Goal: Task Accomplishment & Management: Complete application form

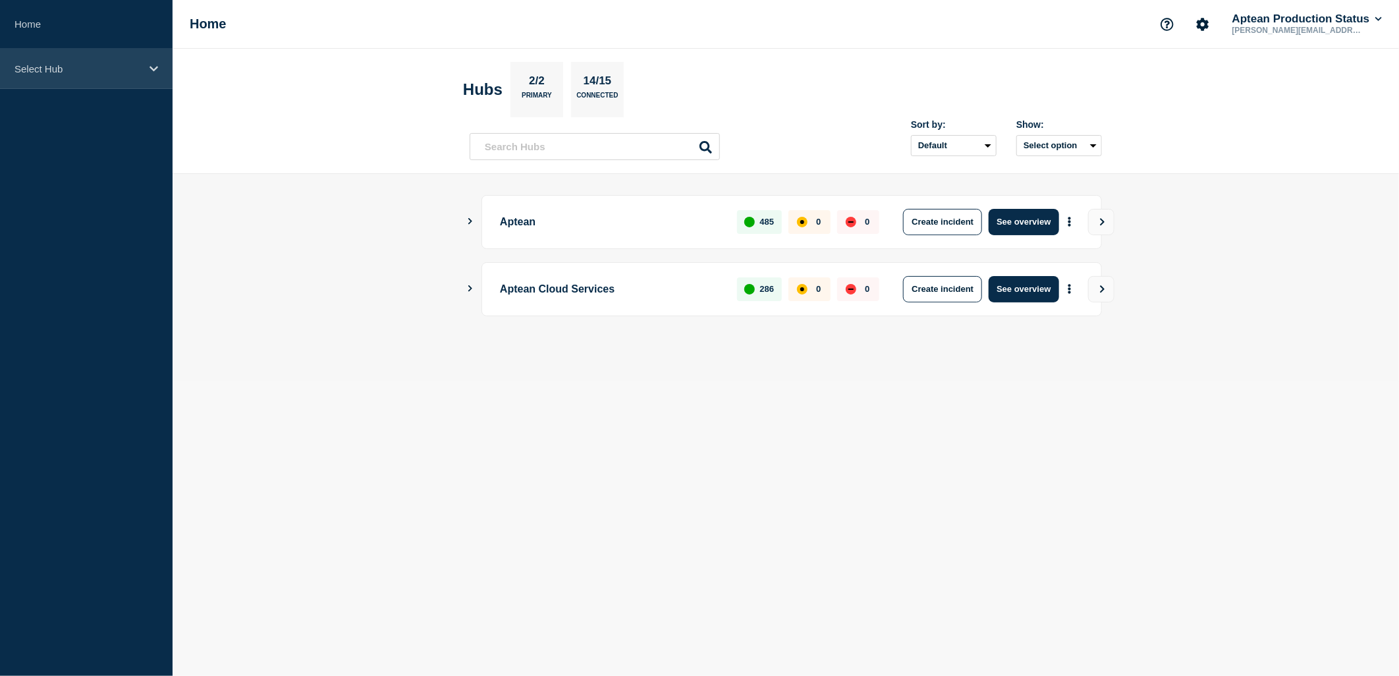
click at [139, 54] on div "Select Hub" at bounding box center [86, 69] width 173 height 40
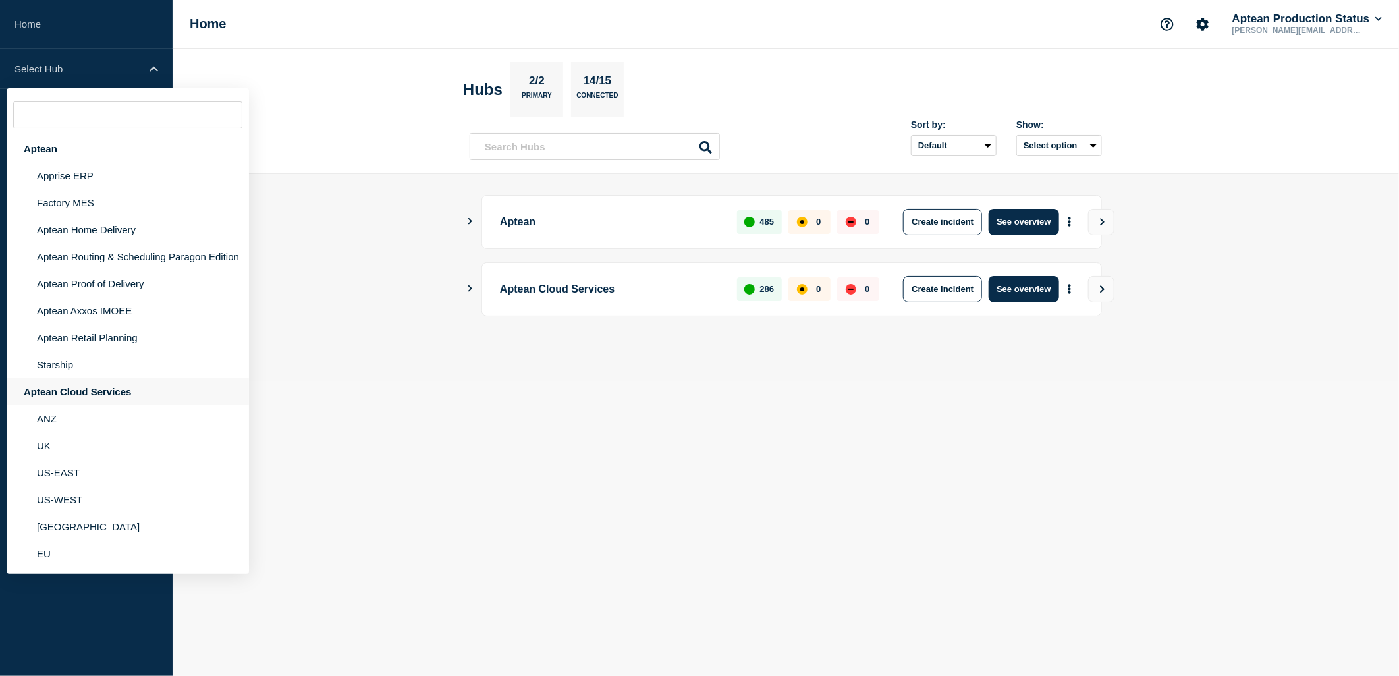
click at [77, 387] on div "Aptean Cloud Services" at bounding box center [128, 391] width 242 height 27
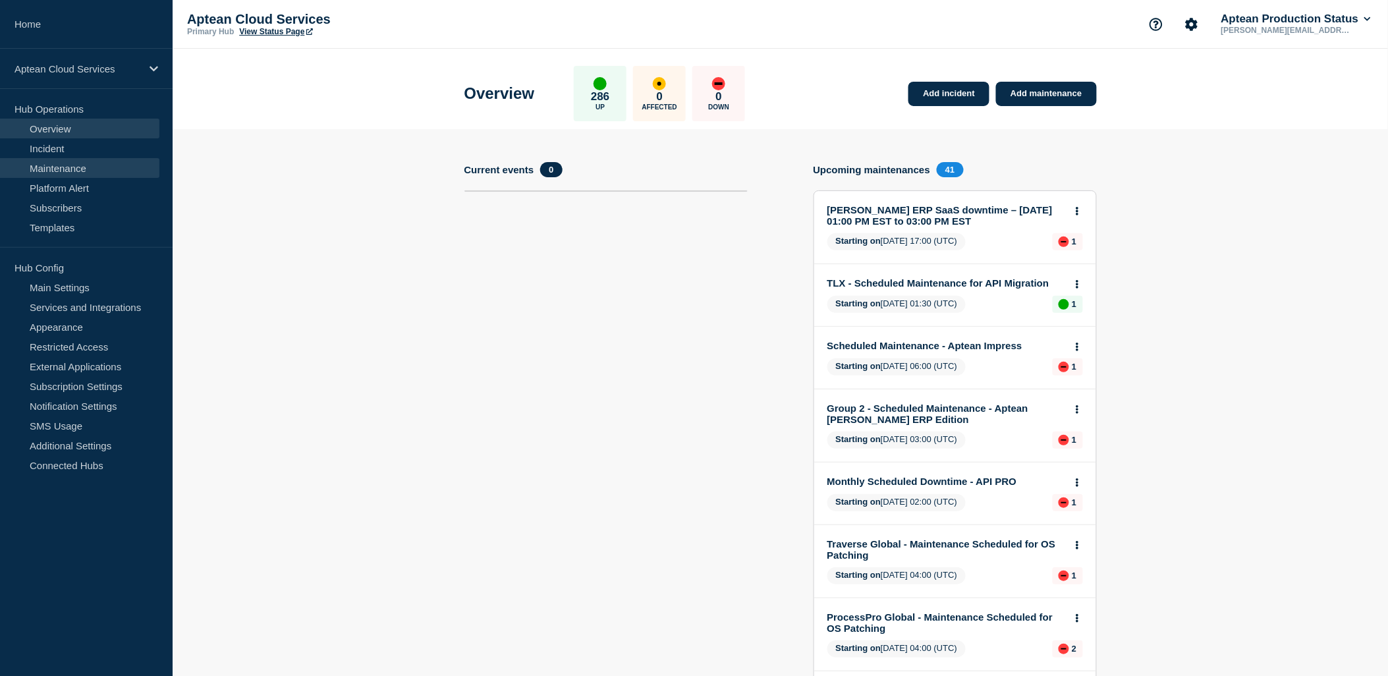
click at [105, 159] on link "Maintenance" at bounding box center [79, 168] width 159 height 20
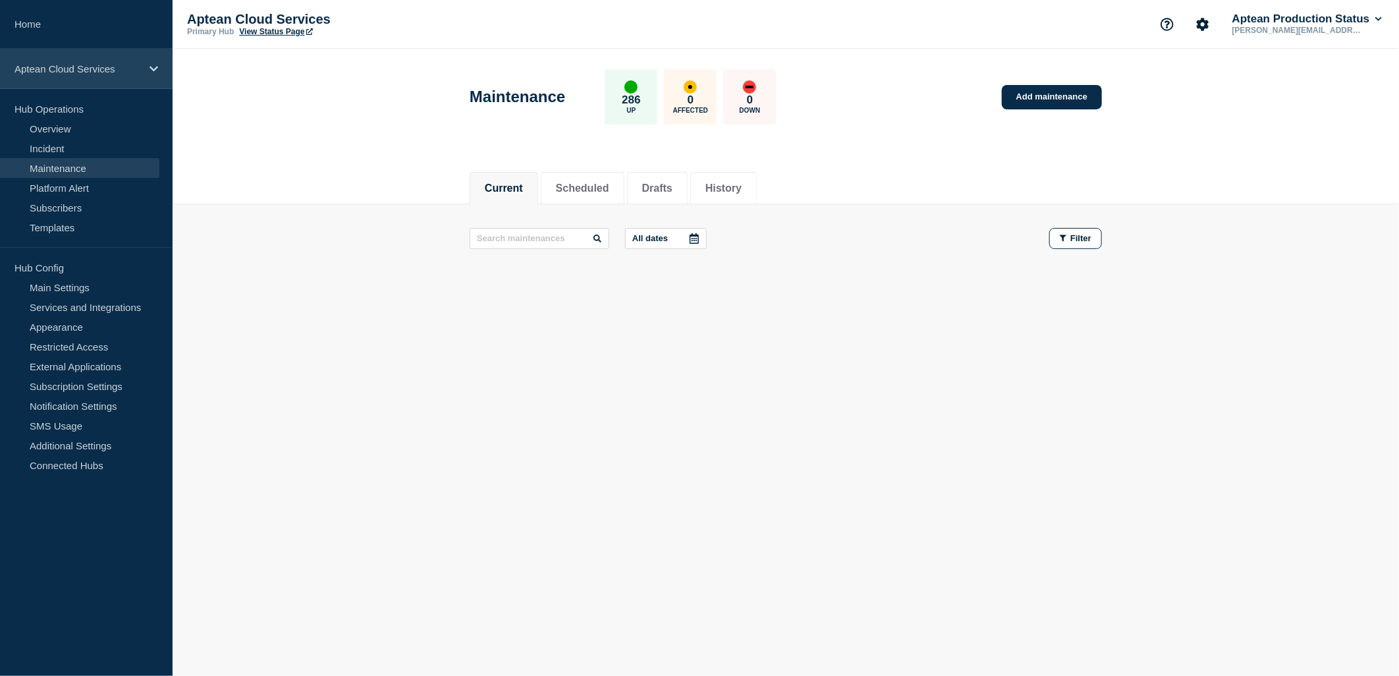
click at [136, 70] on p "Aptean Cloud Services" at bounding box center [77, 68] width 126 height 11
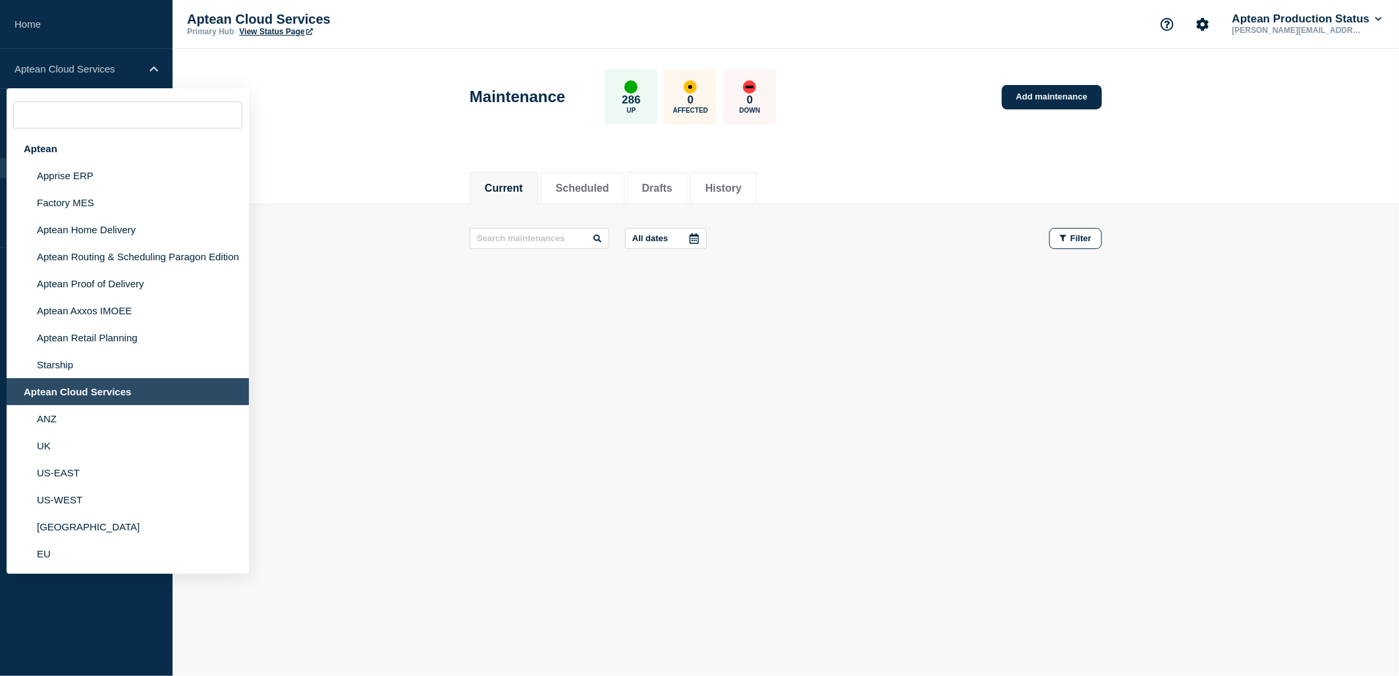
click at [875, 495] on body "Home Aptean Cloud Services Aptean Apprise ERP Factory MES Aptean Home Delivery …" at bounding box center [699, 338] width 1399 height 676
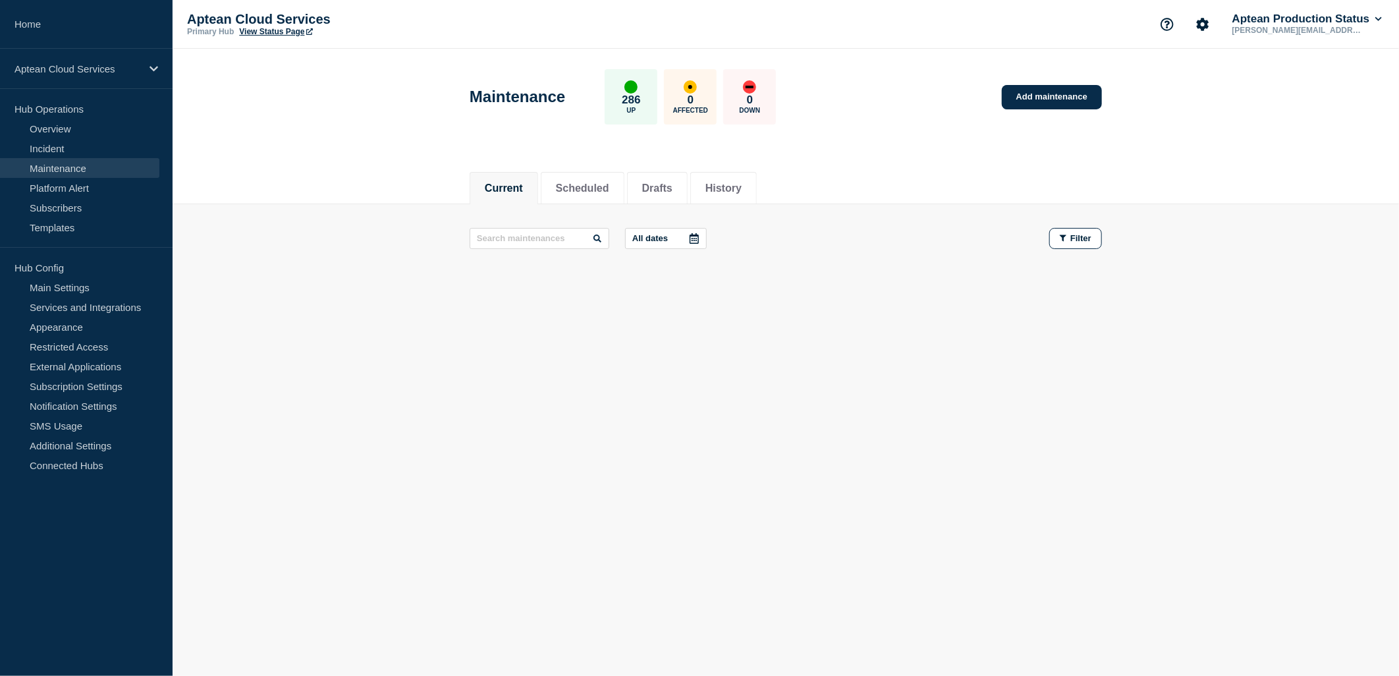
click at [472, 437] on body "Home Aptean Cloud Services Hub Operations Overview Incident Maintenance Platfor…" at bounding box center [699, 338] width 1399 height 676
click at [101, 71] on p "Aptean Cloud Services" at bounding box center [77, 68] width 126 height 11
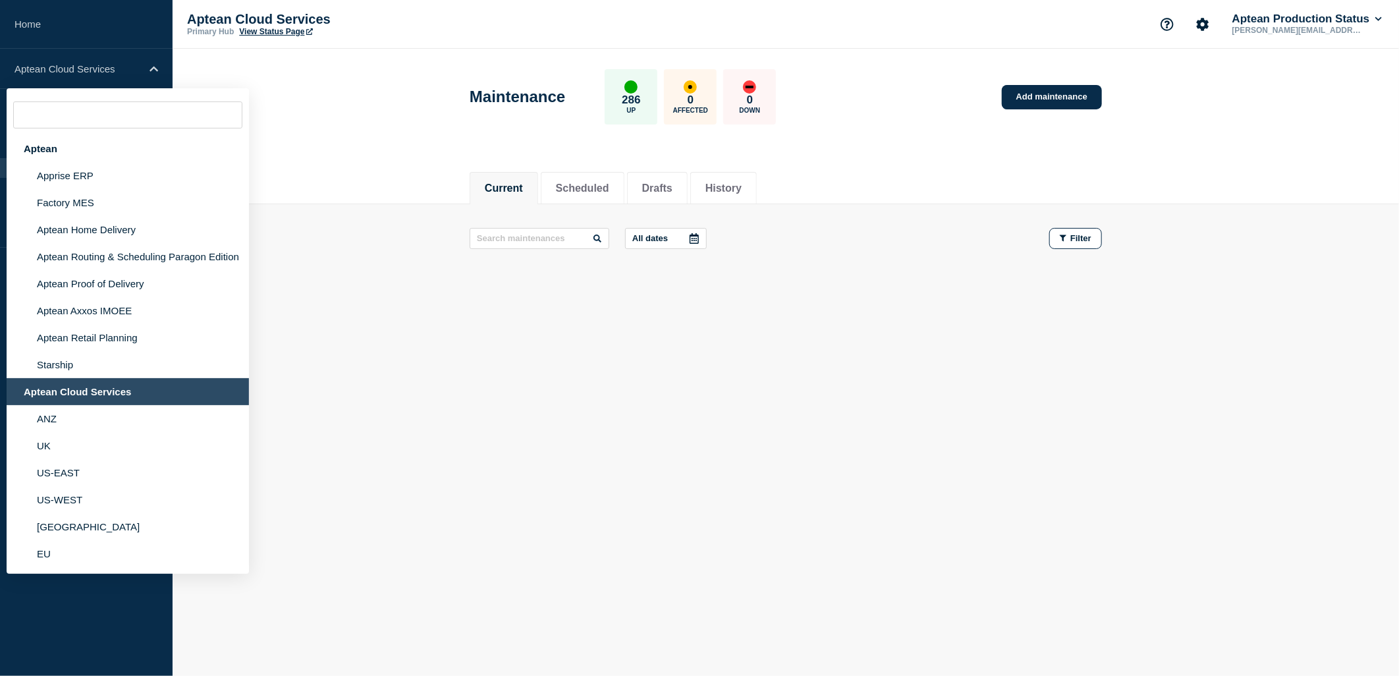
click at [67, 387] on div "Aptean Cloud Services" at bounding box center [128, 391] width 242 height 27
click at [428, 331] on div "Current Scheduled Drafts History Current Scheduled Drafts History All dates Fil…" at bounding box center [786, 271] width 1227 height 224
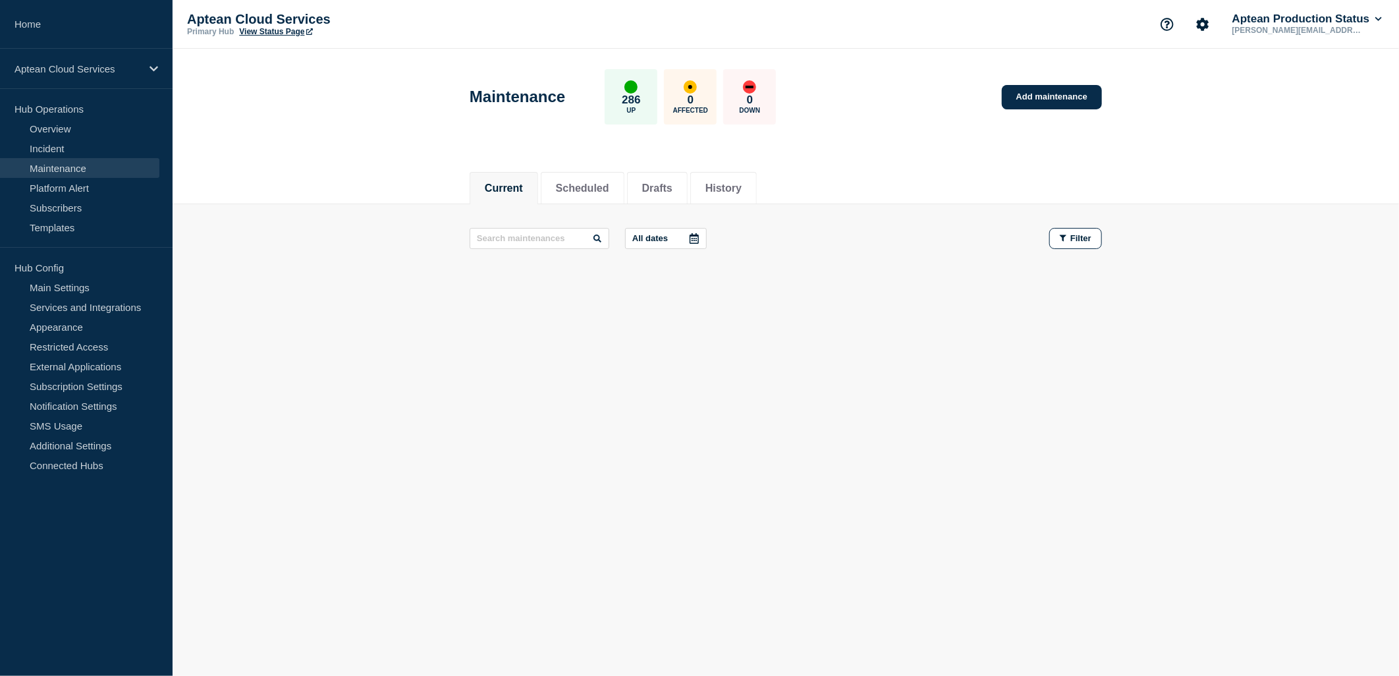
click at [34, 166] on link "Maintenance" at bounding box center [79, 168] width 159 height 20
click at [587, 196] on li "Scheduled" at bounding box center [583, 188] width 84 height 32
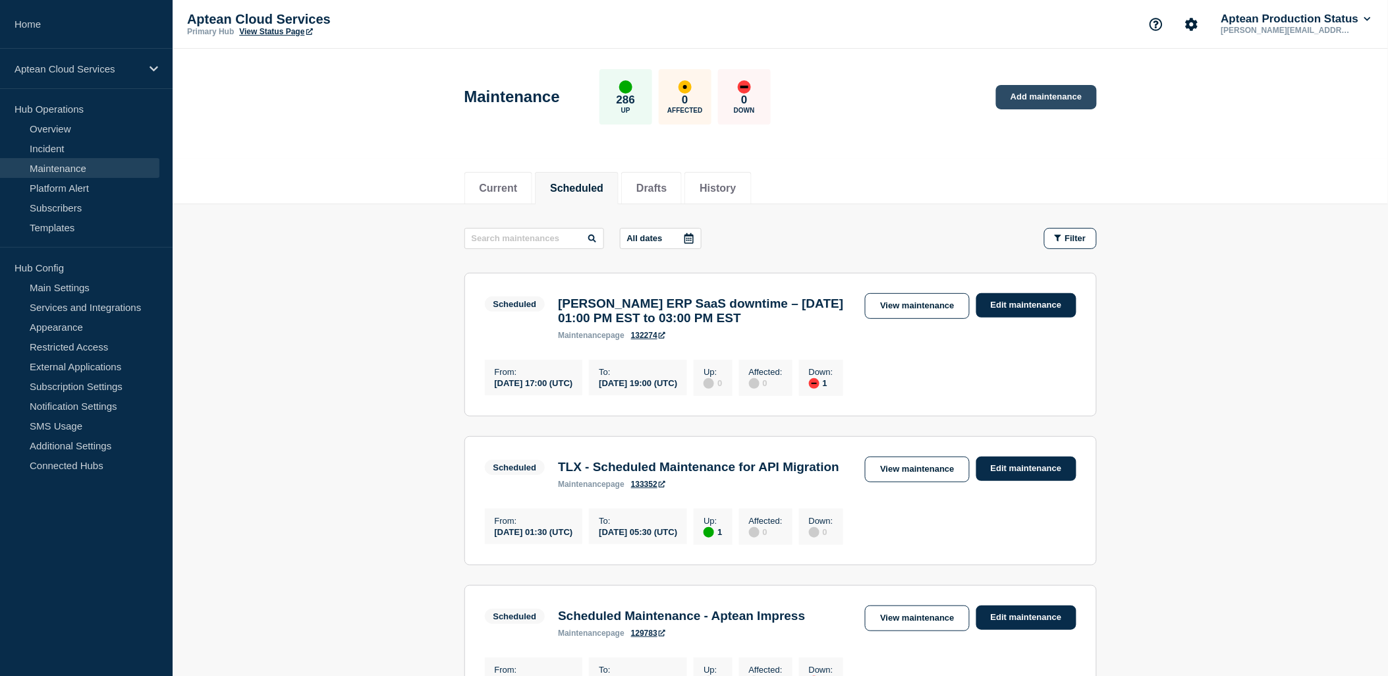
click at [1044, 96] on link "Add maintenance" at bounding box center [1046, 97] width 100 height 24
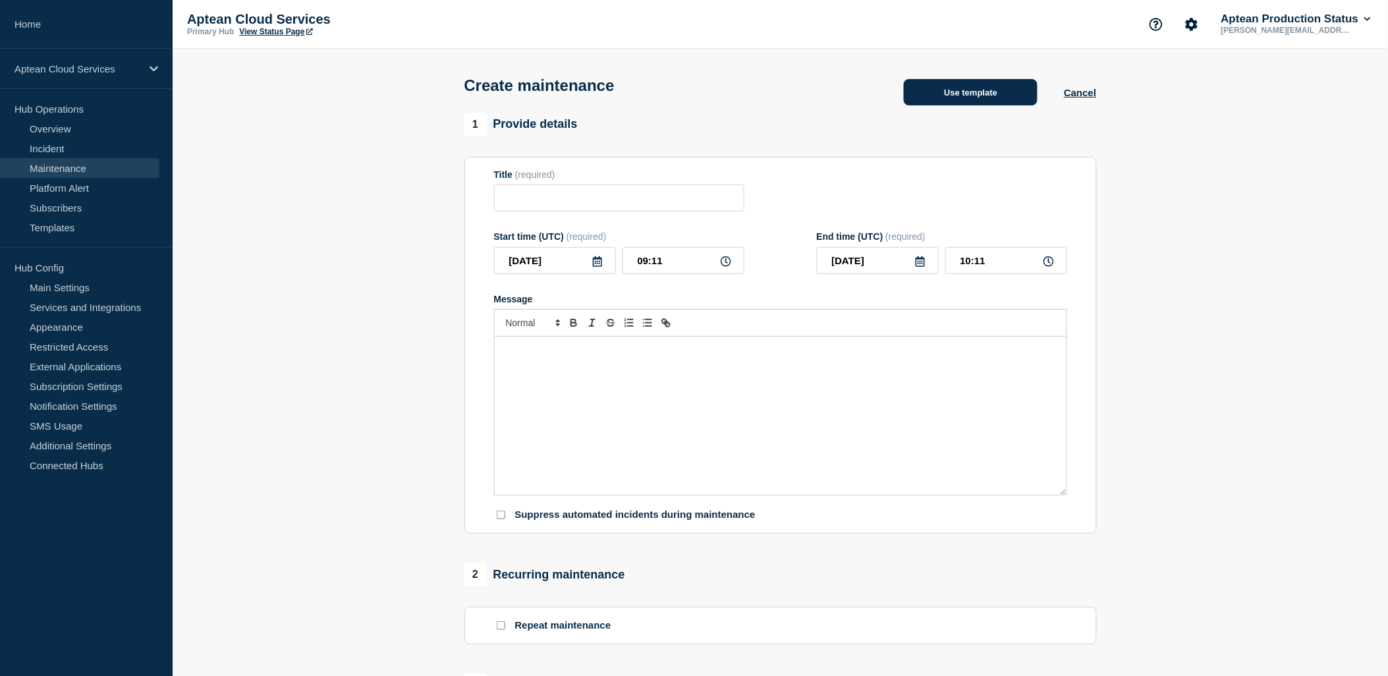
click at [980, 90] on button "Use template" at bounding box center [971, 92] width 134 height 26
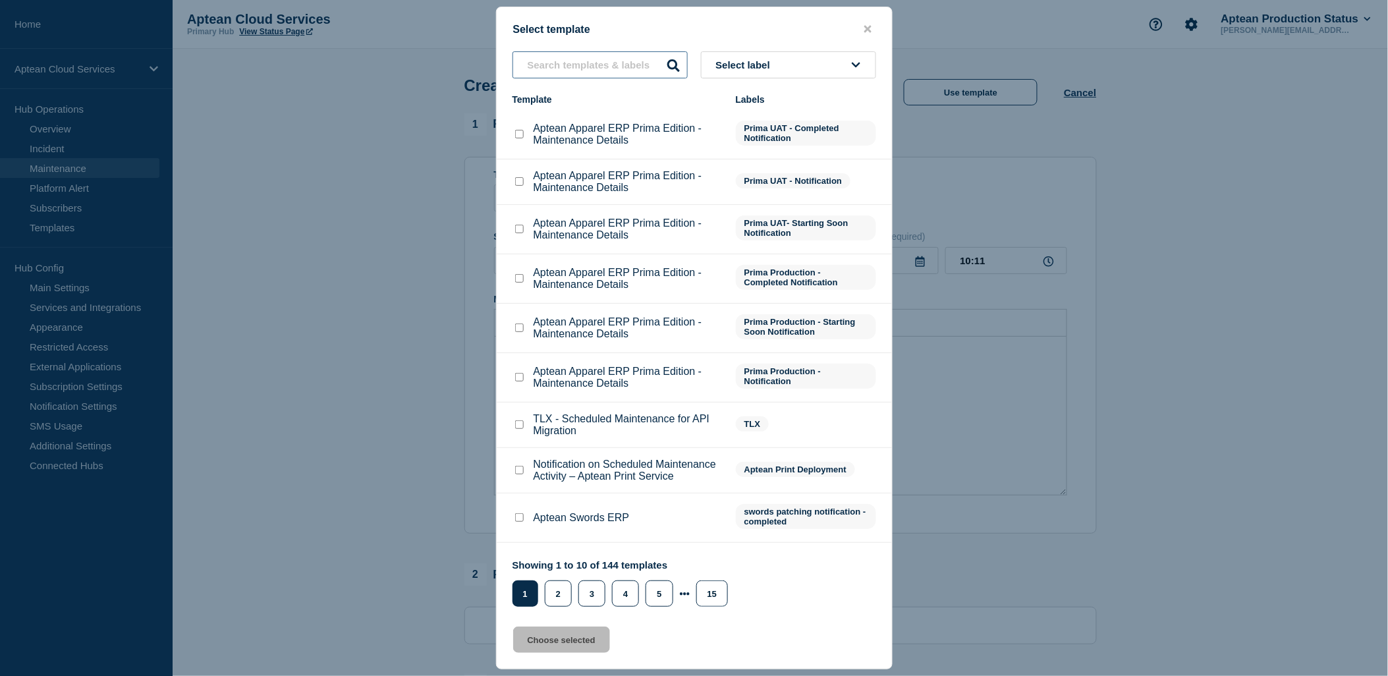
click at [633, 57] on input "text" at bounding box center [600, 64] width 175 height 27
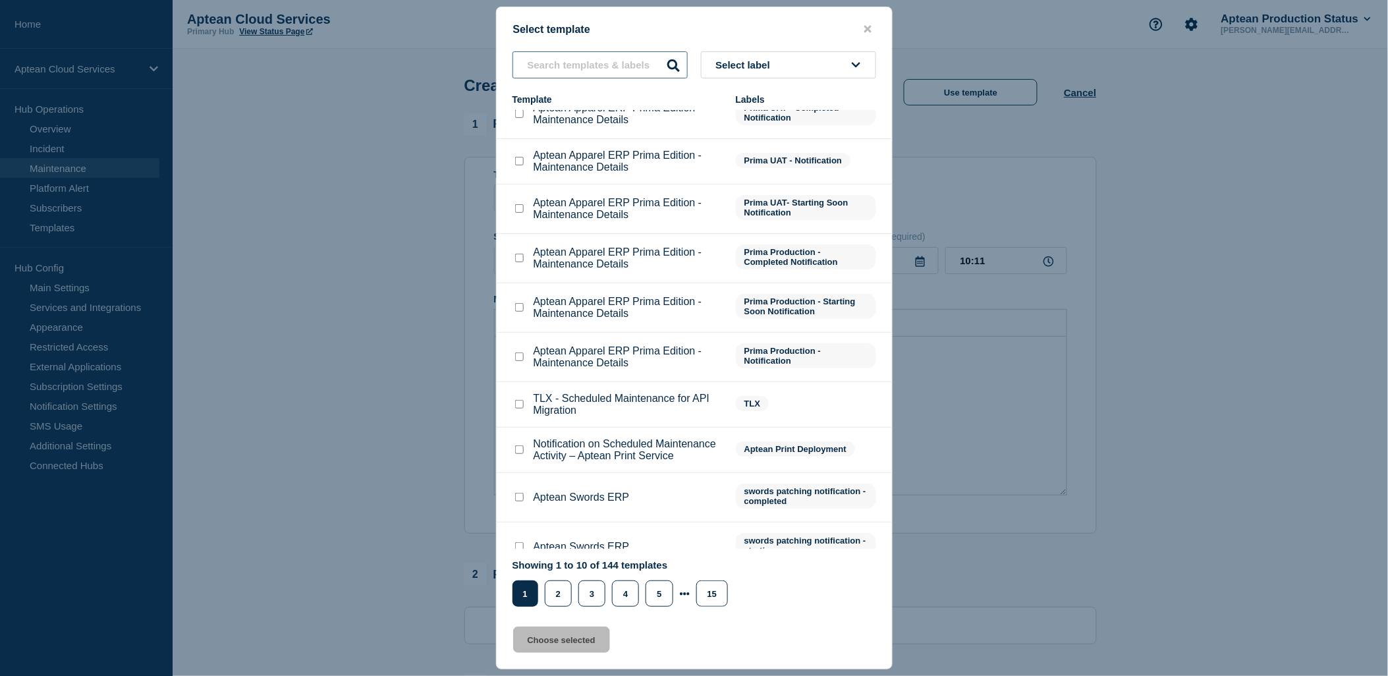
scroll to position [36, 0]
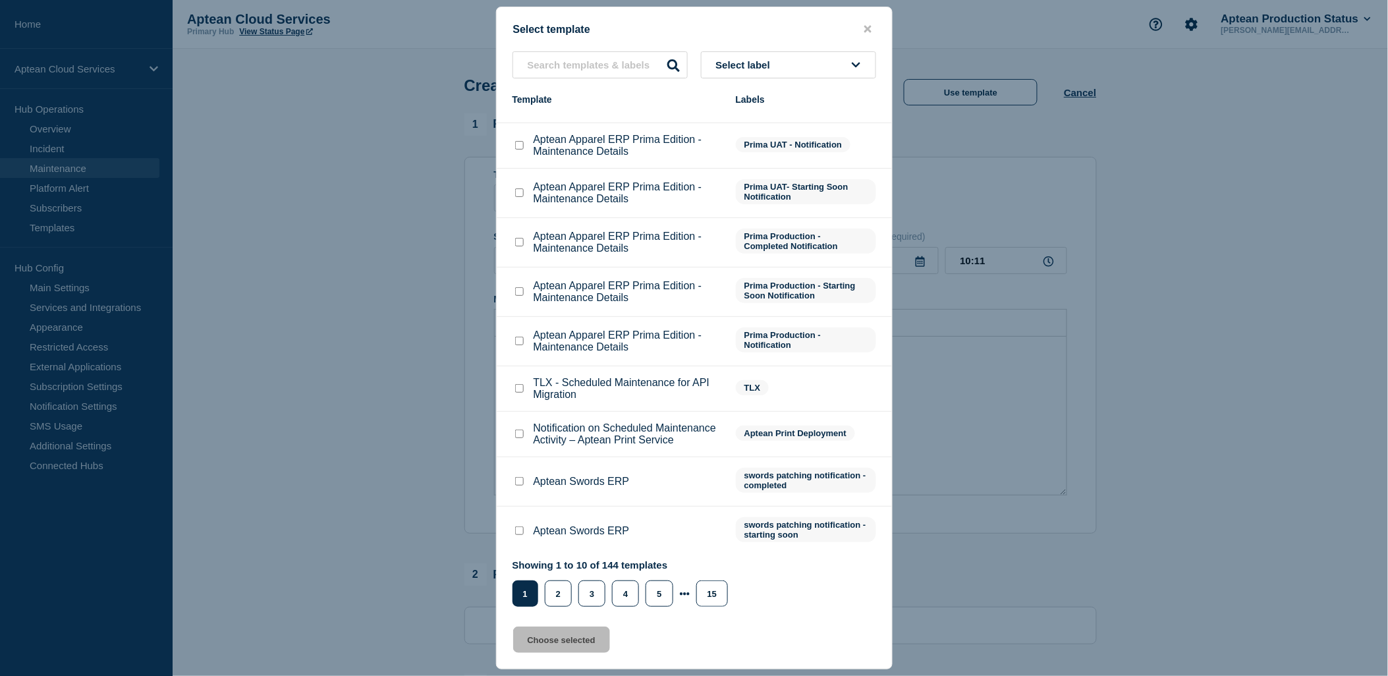
click at [521, 339] on input "Aptean Apparel ERP Prima Edition - Maintenance Details checkbox" at bounding box center [519, 341] width 9 height 9
checkbox input "true"
click at [546, 650] on button "Choose selected" at bounding box center [561, 640] width 97 height 26
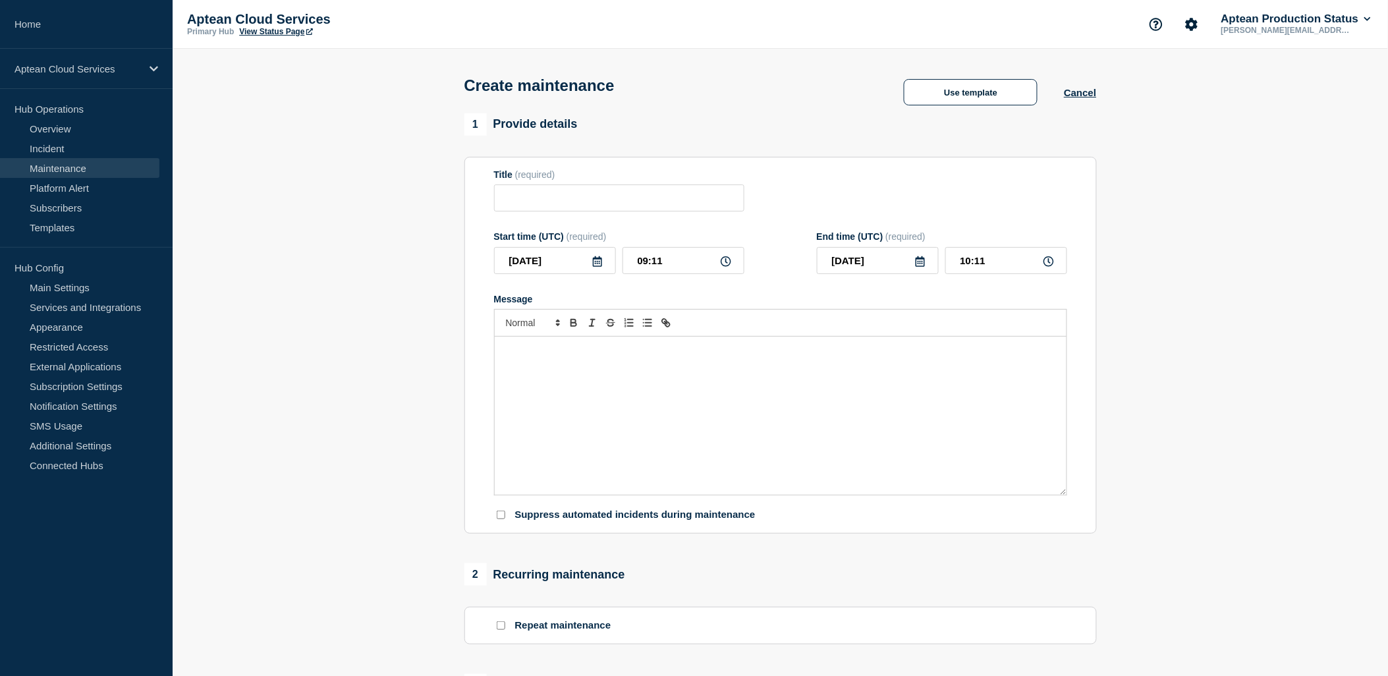
type input "Aptean Apparel ERP Prima Edition - Maintenance Details"
type input "13:11"
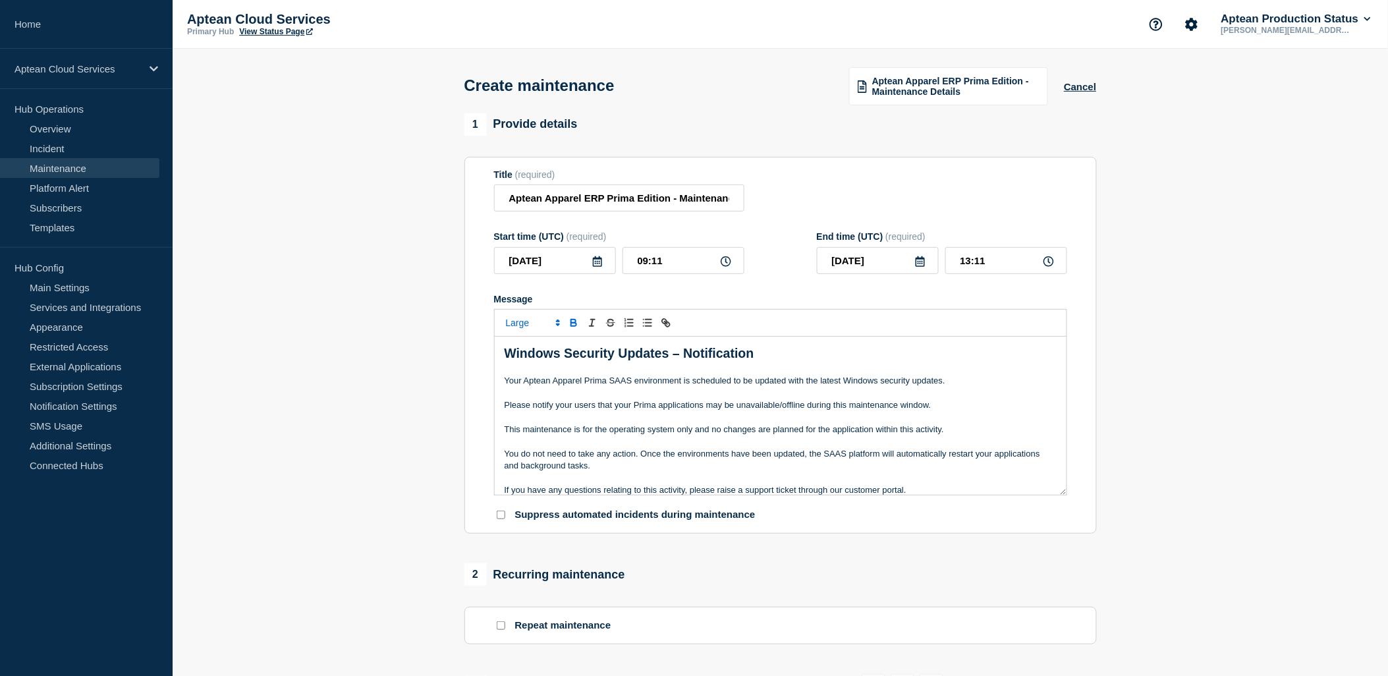
click at [598, 266] on icon at bounding box center [597, 261] width 11 height 11
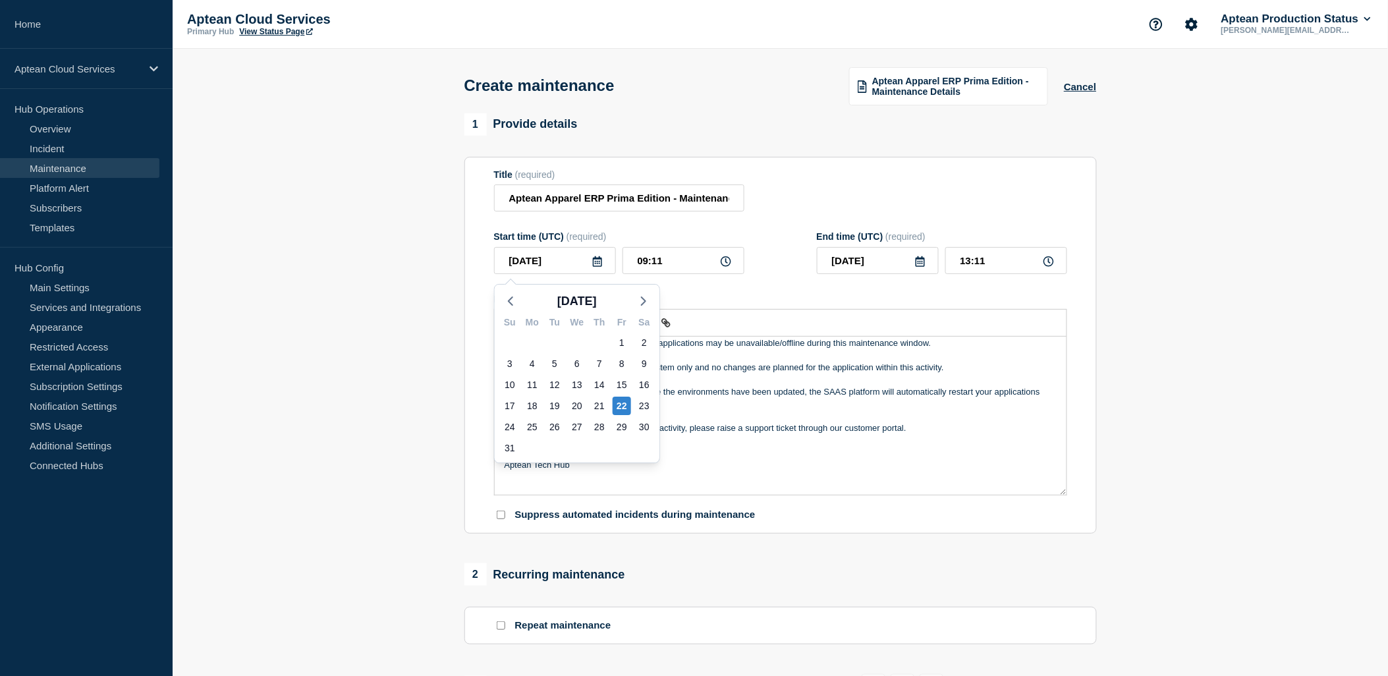
scroll to position [94, 0]
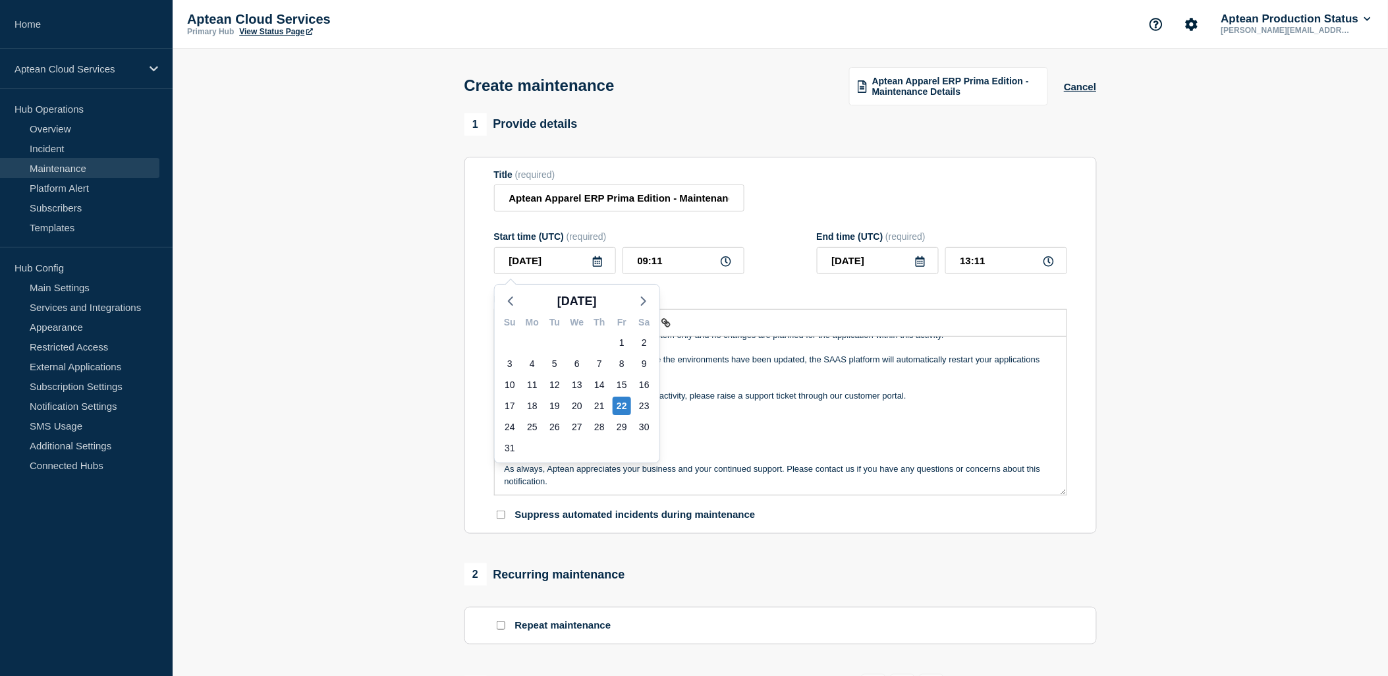
click at [749, 399] on p "If you have any questions relating to this activity, please raise a support tic…" at bounding box center [781, 396] width 552 height 12
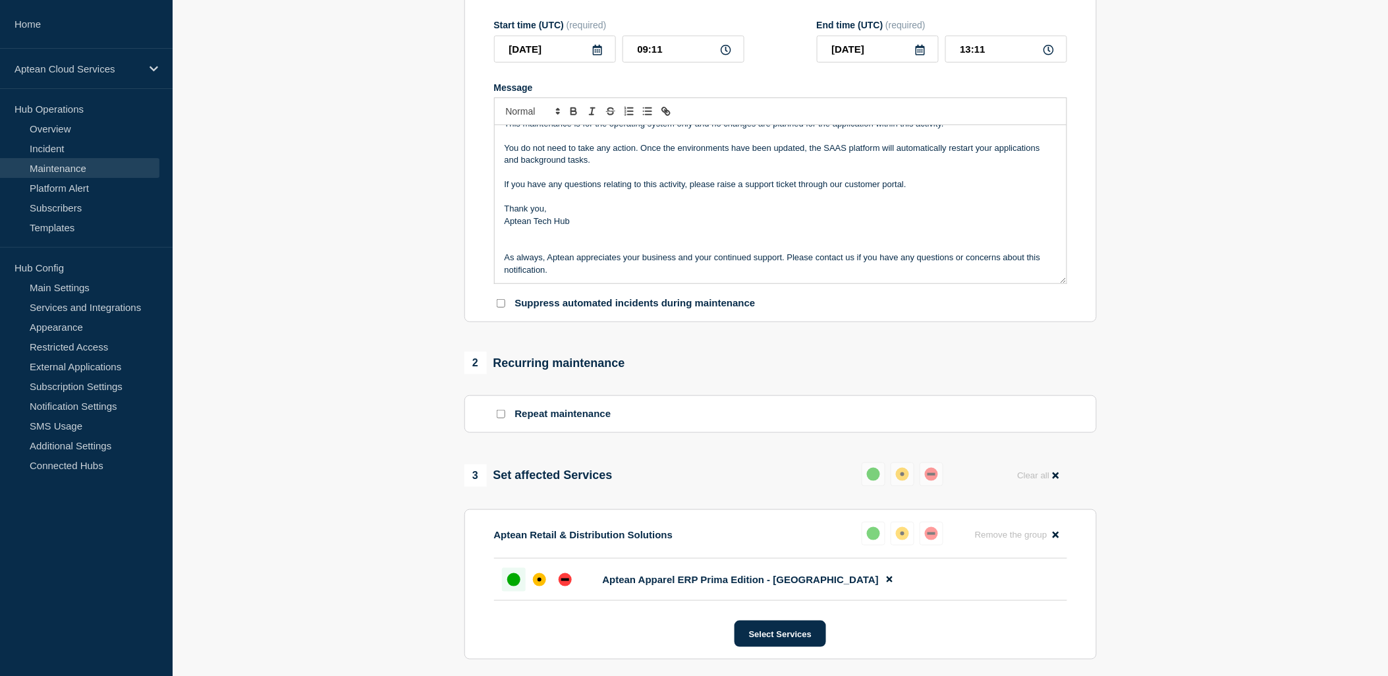
scroll to position [512, 0]
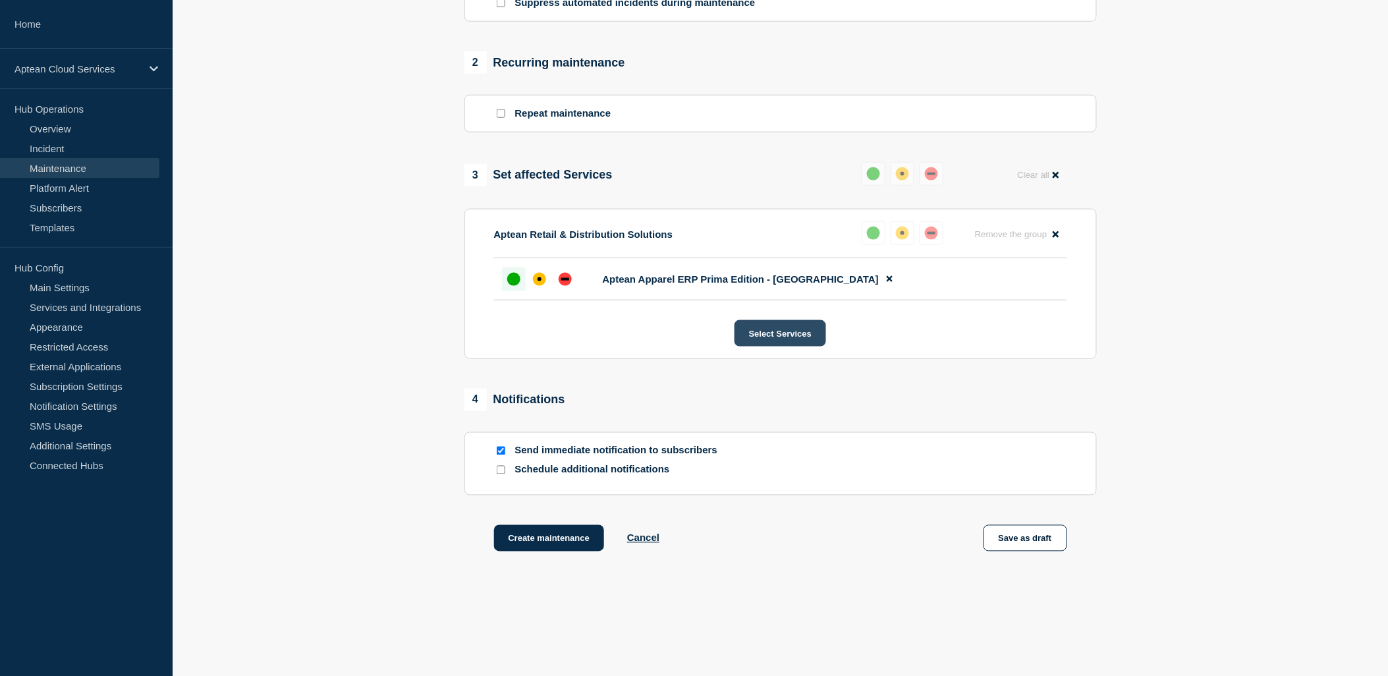
click at [768, 341] on button "Select Services" at bounding box center [781, 333] width 92 height 26
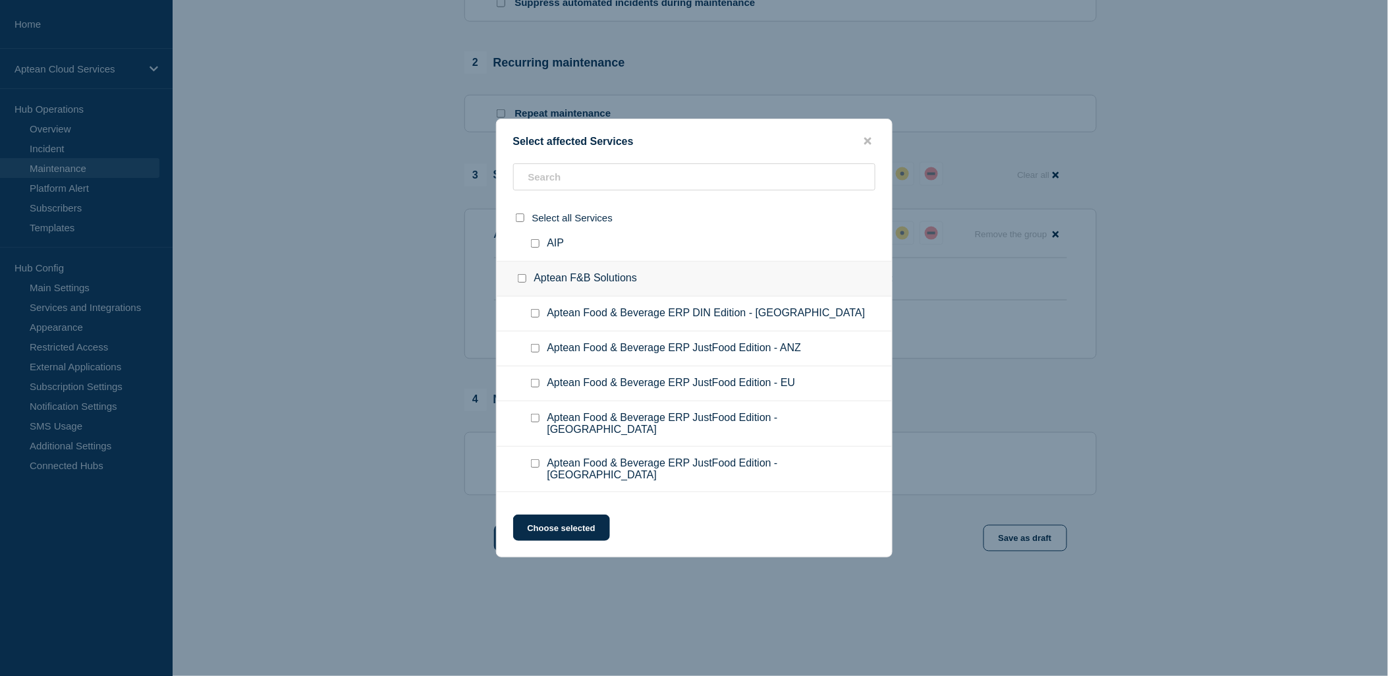
scroll to position [219, 0]
click at [582, 176] on input "text" at bounding box center [694, 176] width 362 height 27
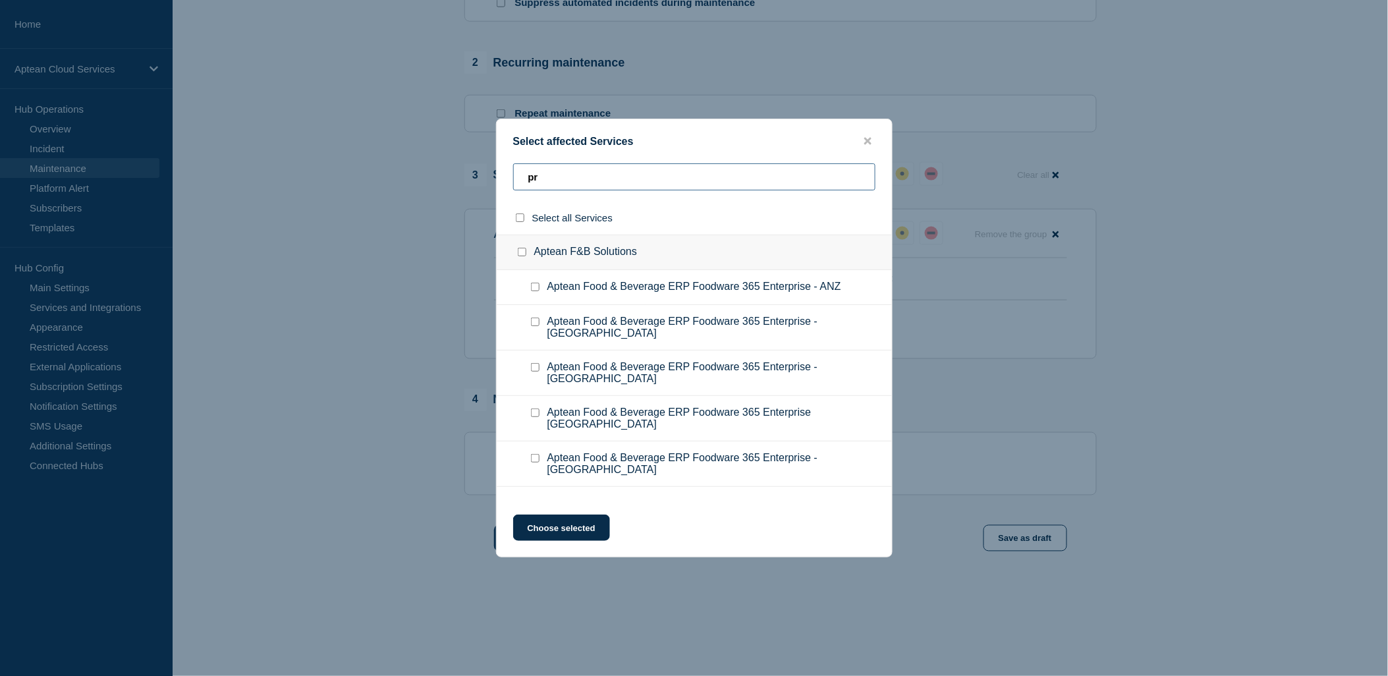
type input "pri"
checkbox input "true"
type input "prim"
checkbox input "true"
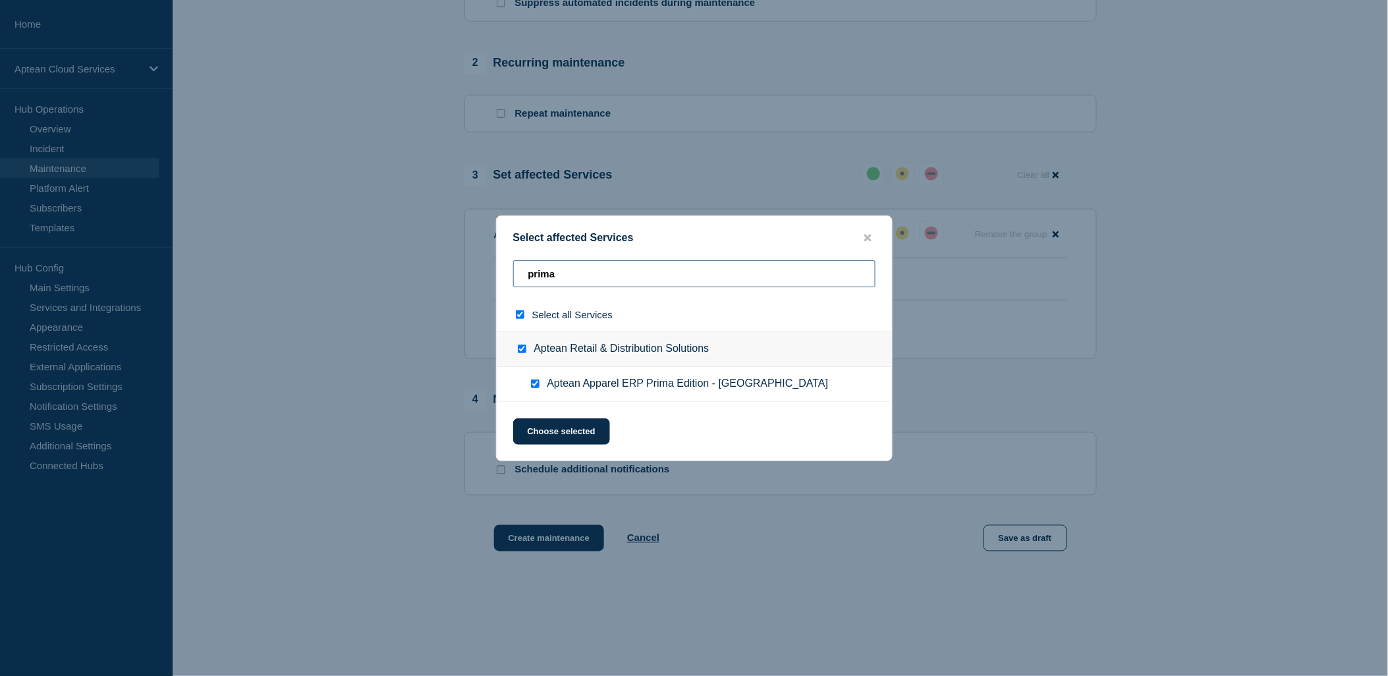
type input "prima"
click at [521, 318] on input "select all checkbox" at bounding box center [520, 314] width 9 height 9
checkbox input "false"
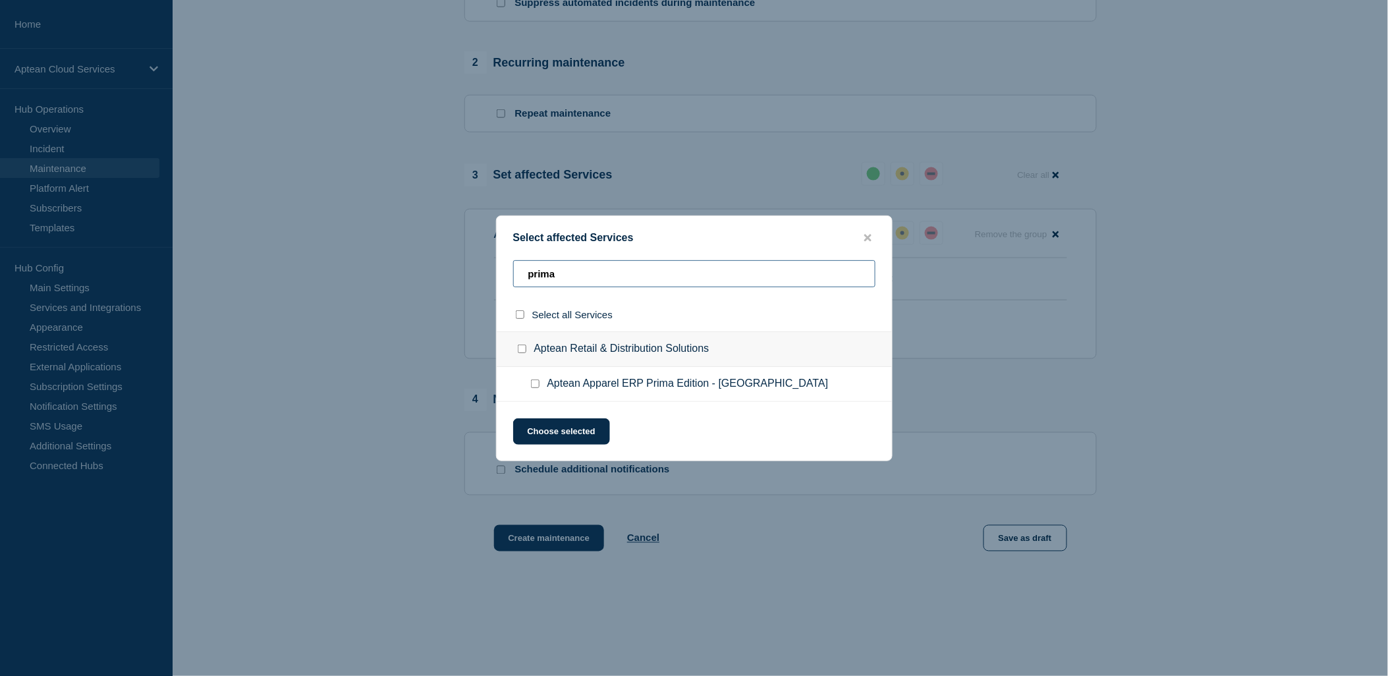
drag, startPoint x: 565, startPoint y: 281, endPoint x: 517, endPoint y: 280, distance: 48.8
click at [517, 280] on input "prima" at bounding box center [694, 273] width 362 height 27
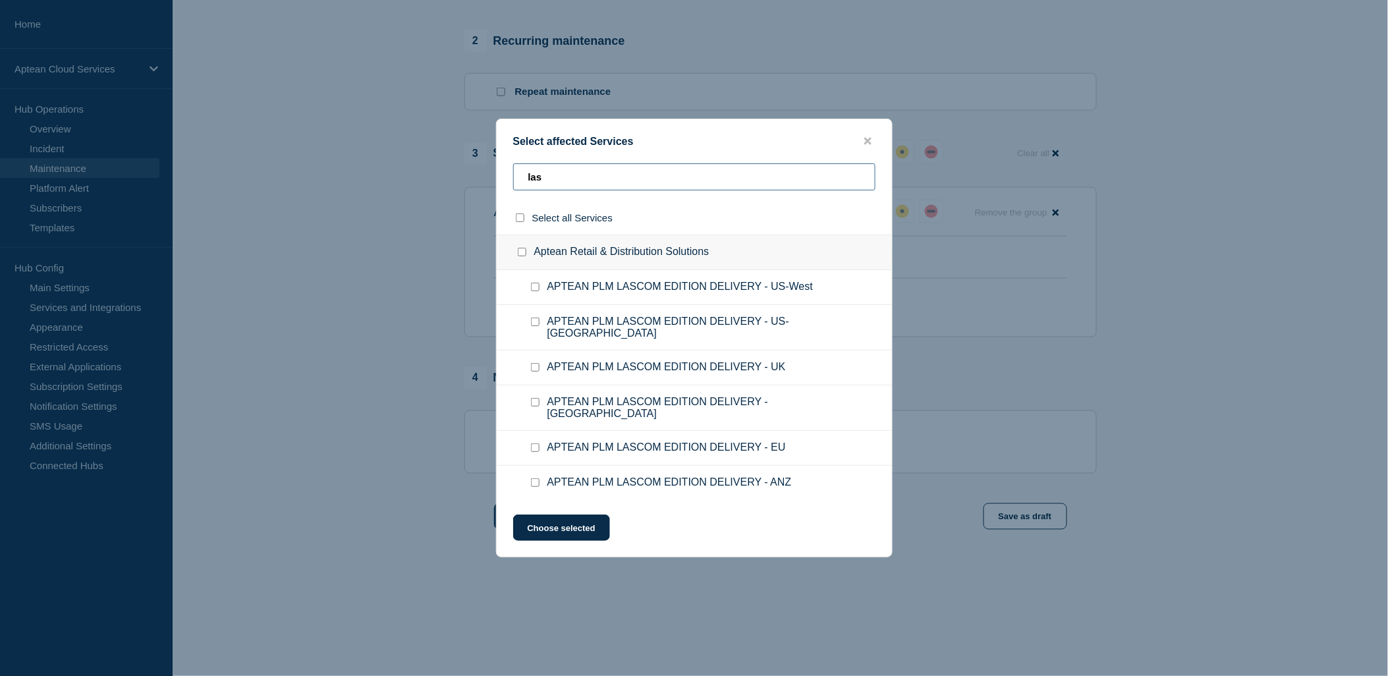
scroll to position [544, 0]
type input "las"
click at [536, 291] on input "APTEAN PLM LASCOM EDITION DELIVERY - US-West checkbox" at bounding box center [535, 287] width 9 height 9
checkbox input "true"
click at [536, 326] on input "APTEAN PLM LASCOM EDITION DELIVERY - US-East checkbox" at bounding box center [535, 322] width 9 height 9
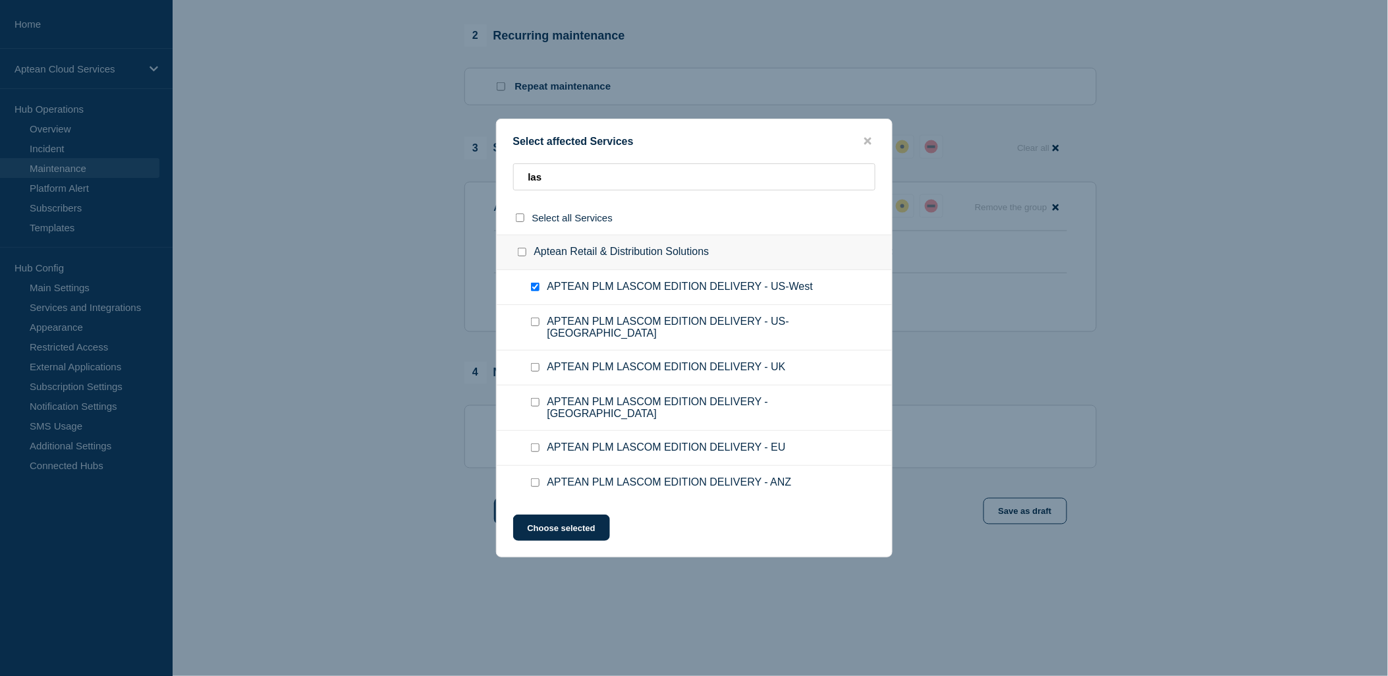
checkbox input "true"
click at [530, 366] on div at bounding box center [537, 367] width 19 height 13
click at [535, 368] on input "APTEAN PLM LASCOM EDITION DELIVERY - UK checkbox" at bounding box center [535, 367] width 9 height 9
checkbox input "true"
click at [588, 519] on button "Choose selected" at bounding box center [561, 528] width 97 height 26
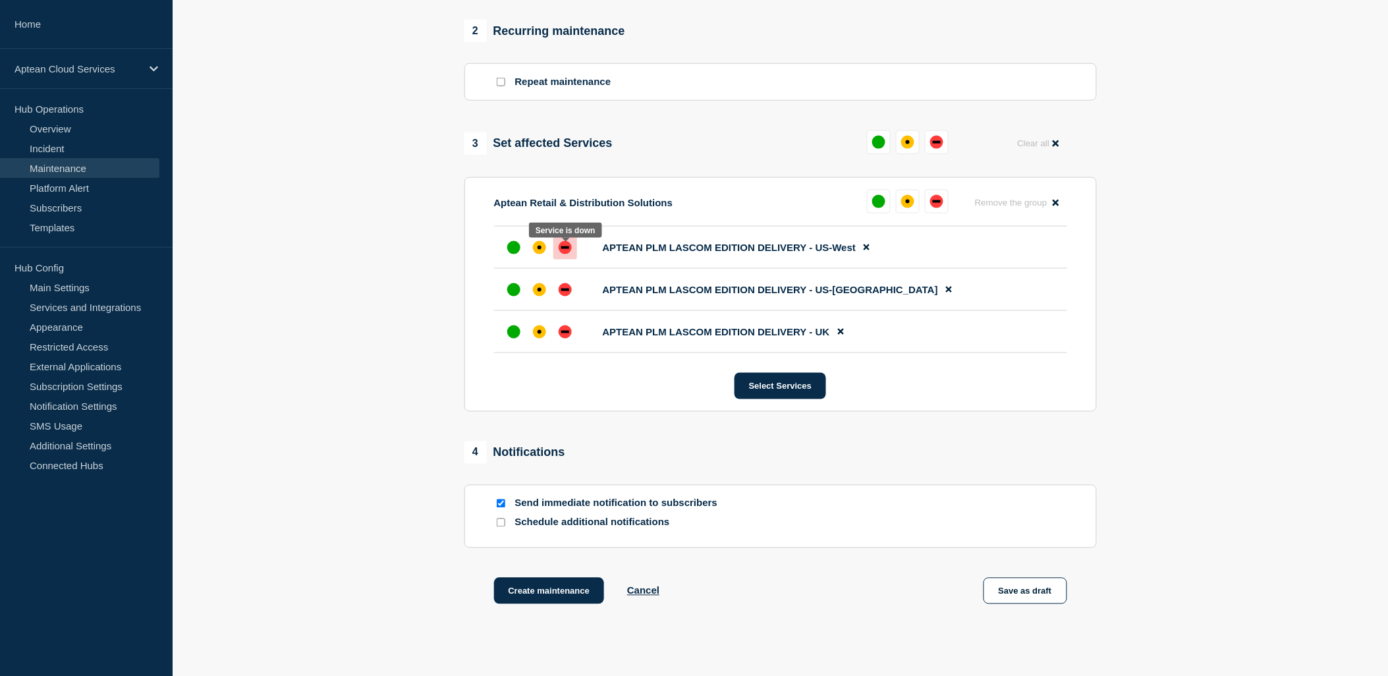
click at [562, 254] on div "down" at bounding box center [565, 247] width 13 height 13
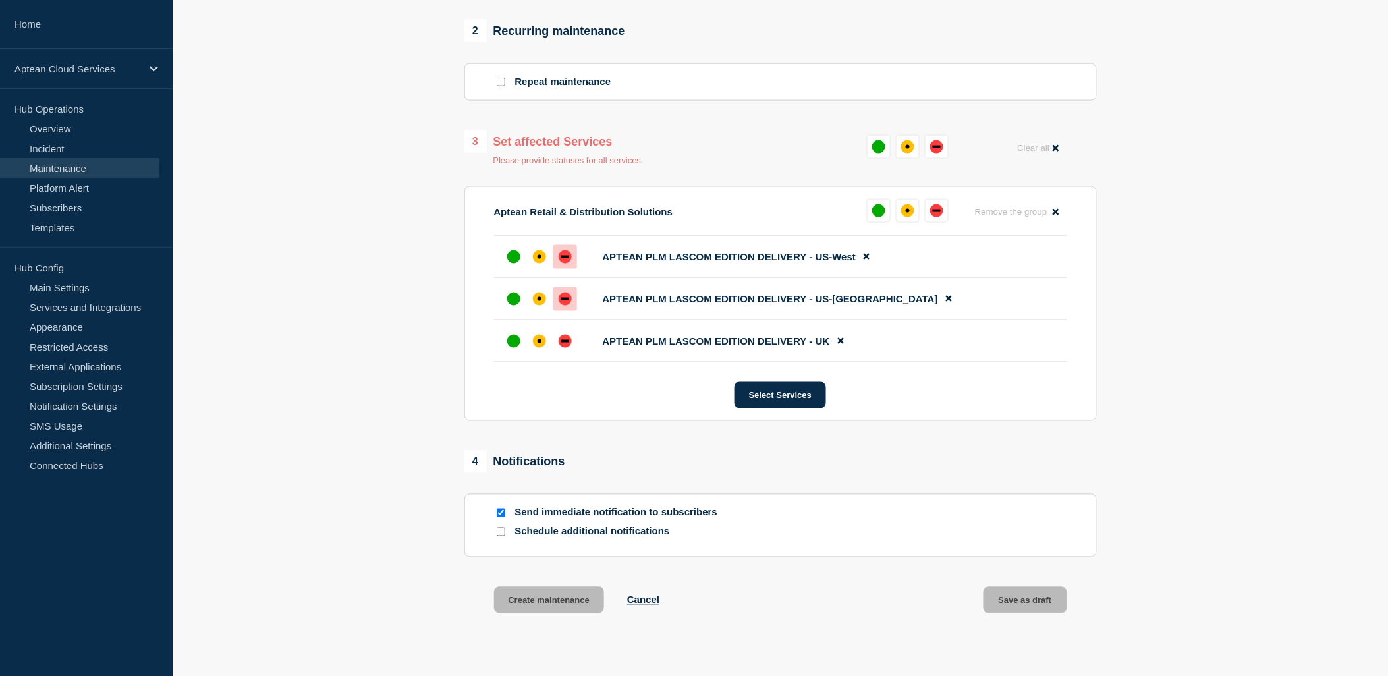
click at [561, 300] on div "down" at bounding box center [565, 299] width 8 height 3
click at [561, 299] on div "down" at bounding box center [565, 299] width 13 height 13
click at [562, 267] on div at bounding box center [565, 257] width 24 height 24
click at [906, 182] on div "3 Set affected Services Please provide statuses for all services. Clear all Apt…" at bounding box center [780, 275] width 632 height 291
click at [885, 150] on div "up" at bounding box center [878, 146] width 13 height 13
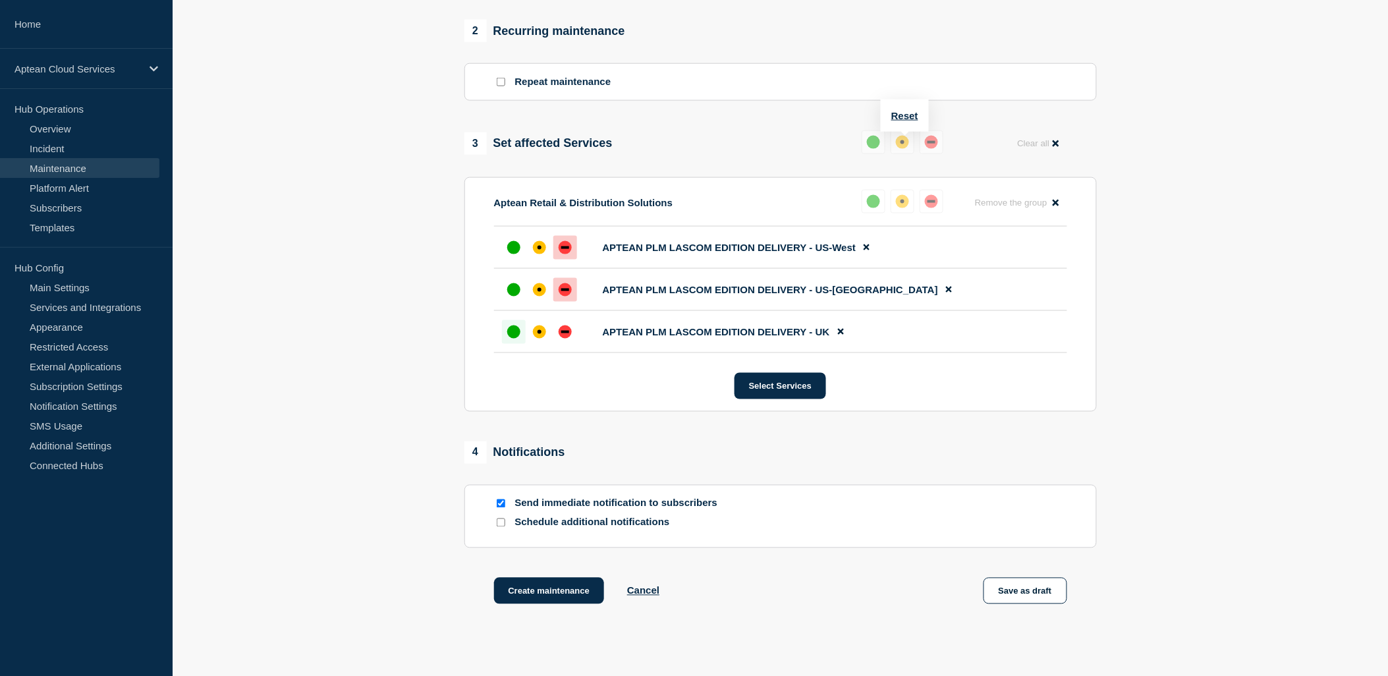
click at [880, 146] on div "up" at bounding box center [873, 142] width 13 height 13
click at [875, 143] on div "up" at bounding box center [873, 142] width 13 height 13
click at [900, 115] on button "Reset" at bounding box center [904, 115] width 27 height 11
click at [886, 148] on button at bounding box center [879, 142] width 24 height 24
click at [503, 508] on input "Send immediate notification to subscribers" at bounding box center [501, 503] width 9 height 9
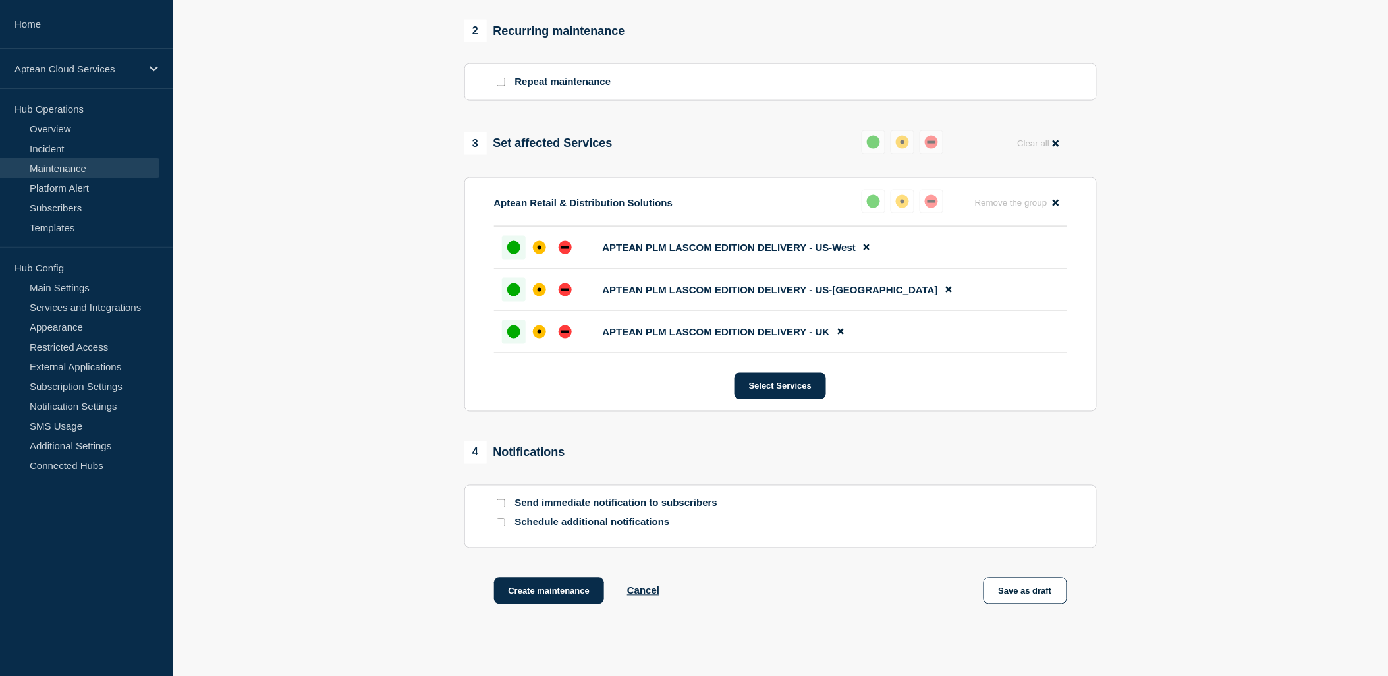
click at [502, 508] on input "Send immediate notification to subscribers" at bounding box center [501, 503] width 9 height 9
checkbox input "true"
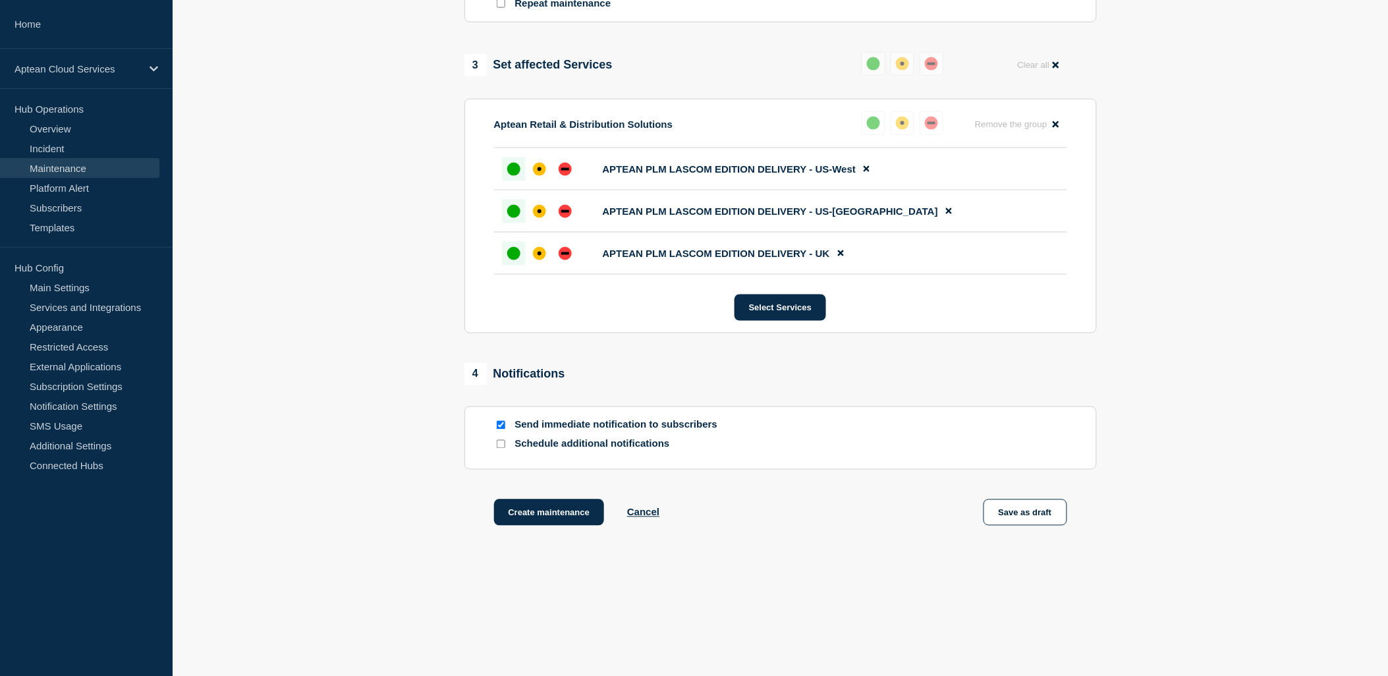
scroll to position [629, 0]
drag, startPoint x: 510, startPoint y: 424, endPoint x: 730, endPoint y: 425, distance: 220.1
click at [730, 425] on div "Send immediate notification to subscribers" at bounding box center [780, 424] width 573 height 13
click at [499, 444] on input "Schedule additional notifications" at bounding box center [501, 443] width 9 height 9
checkbox input "true"
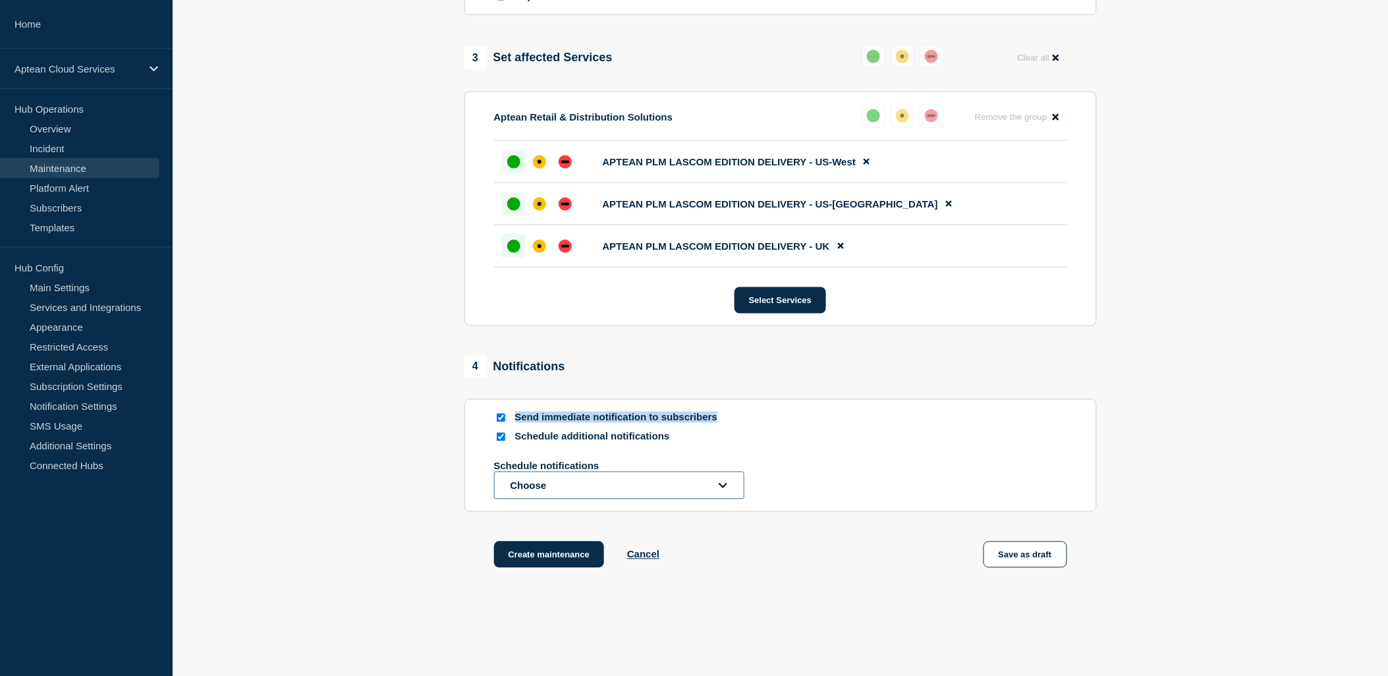
click at [546, 488] on button "Choose" at bounding box center [619, 486] width 250 height 28
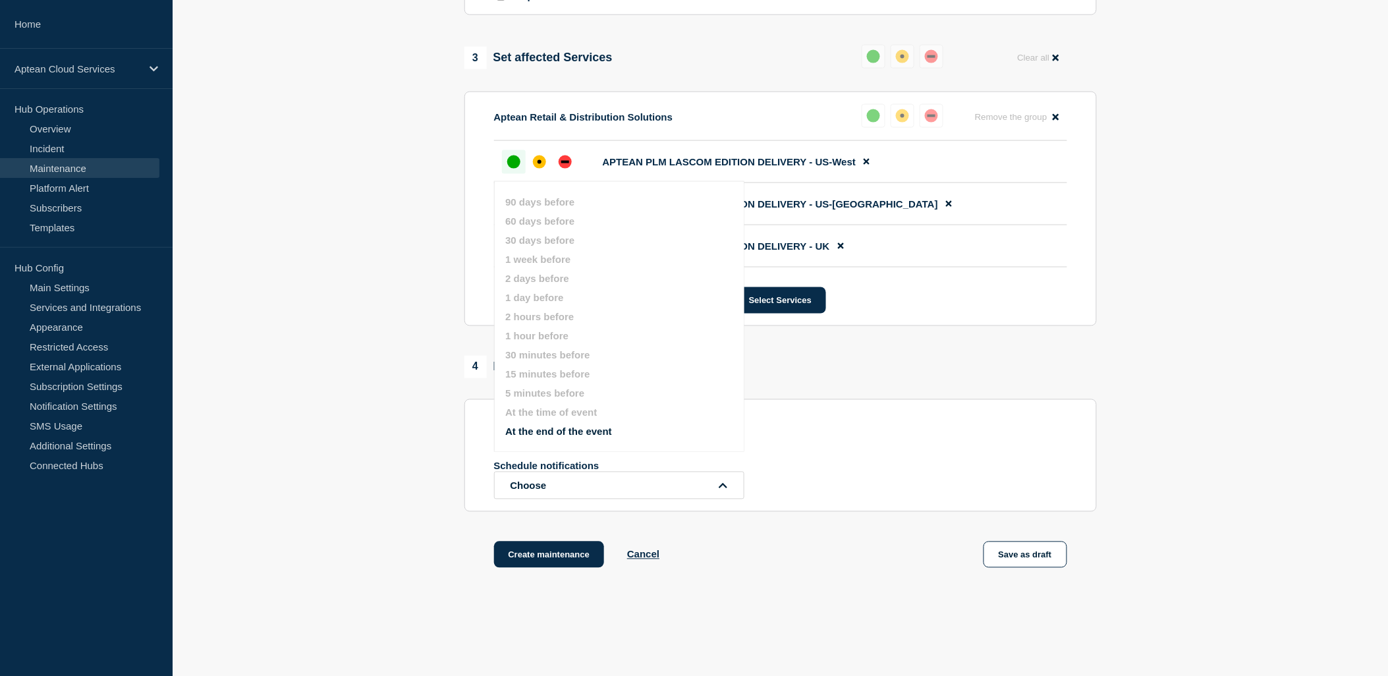
click at [858, 404] on div "4 Notifications Send immediate notification to subscribers Schedule additional …" at bounding box center [780, 434] width 632 height 156
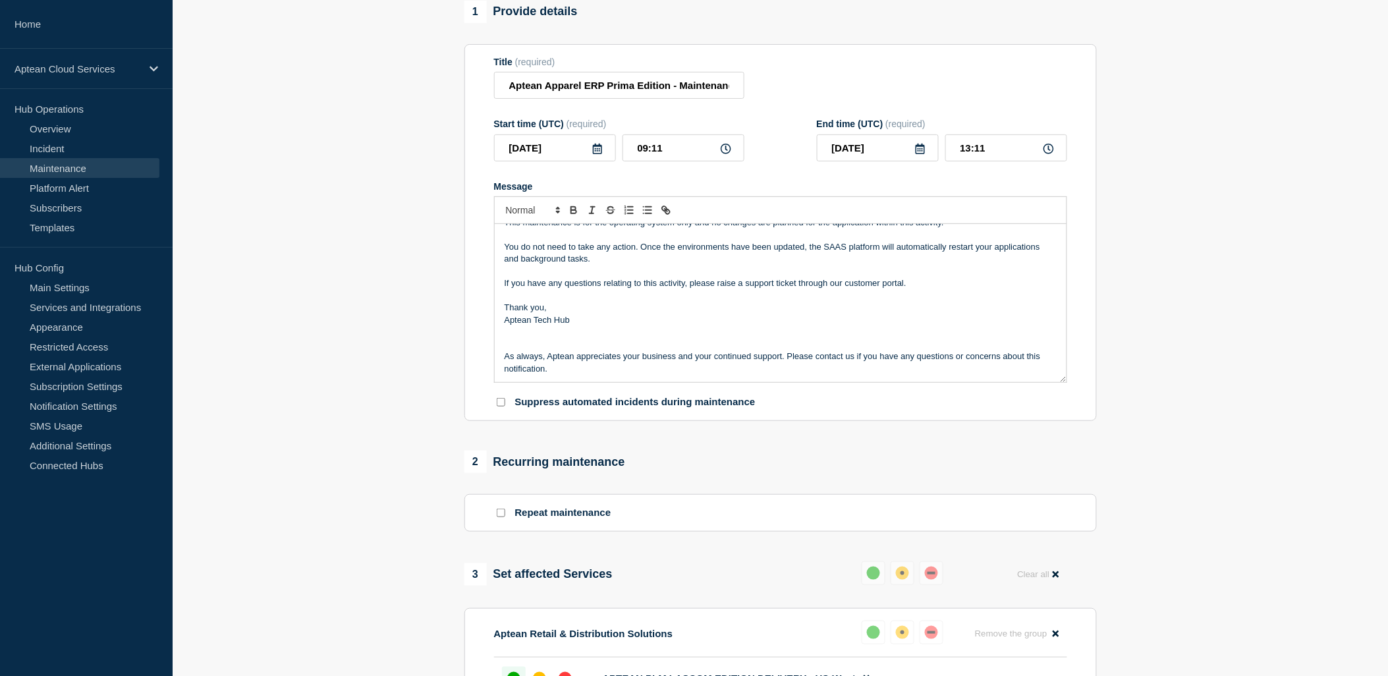
scroll to position [0, 0]
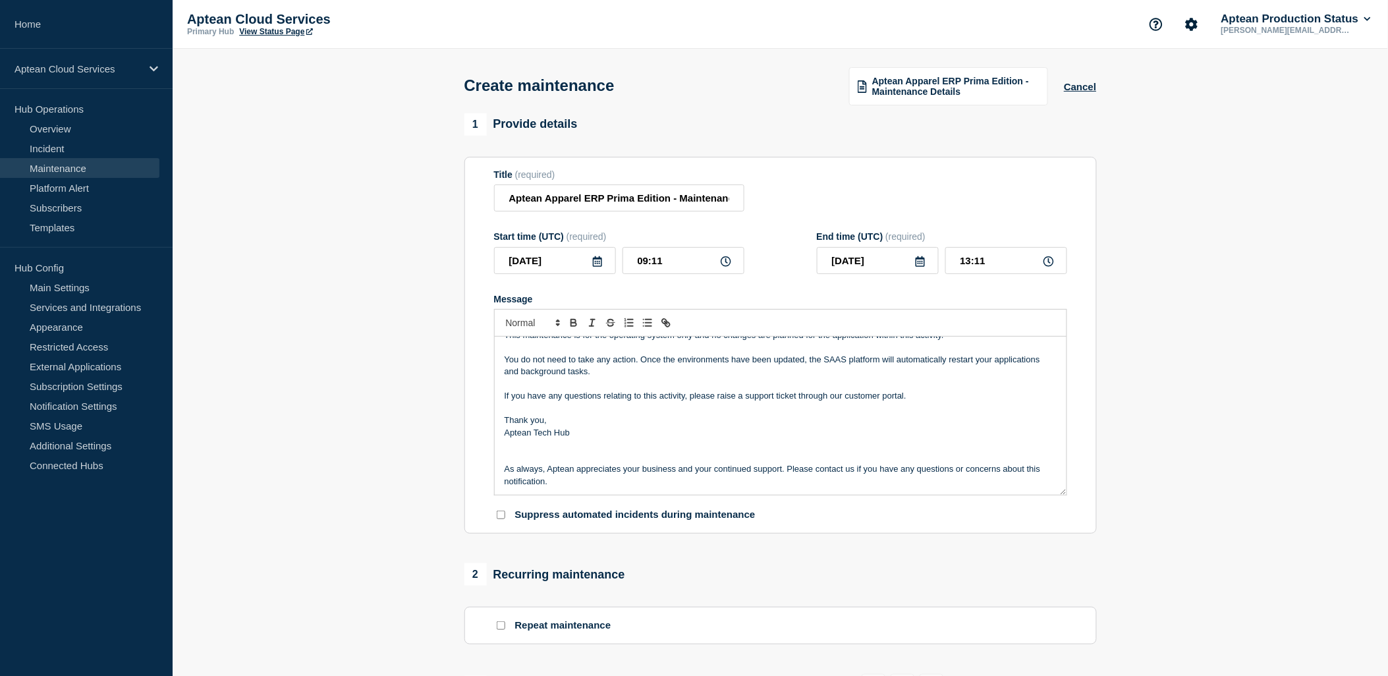
click at [907, 443] on p "Message" at bounding box center [781, 445] width 552 height 12
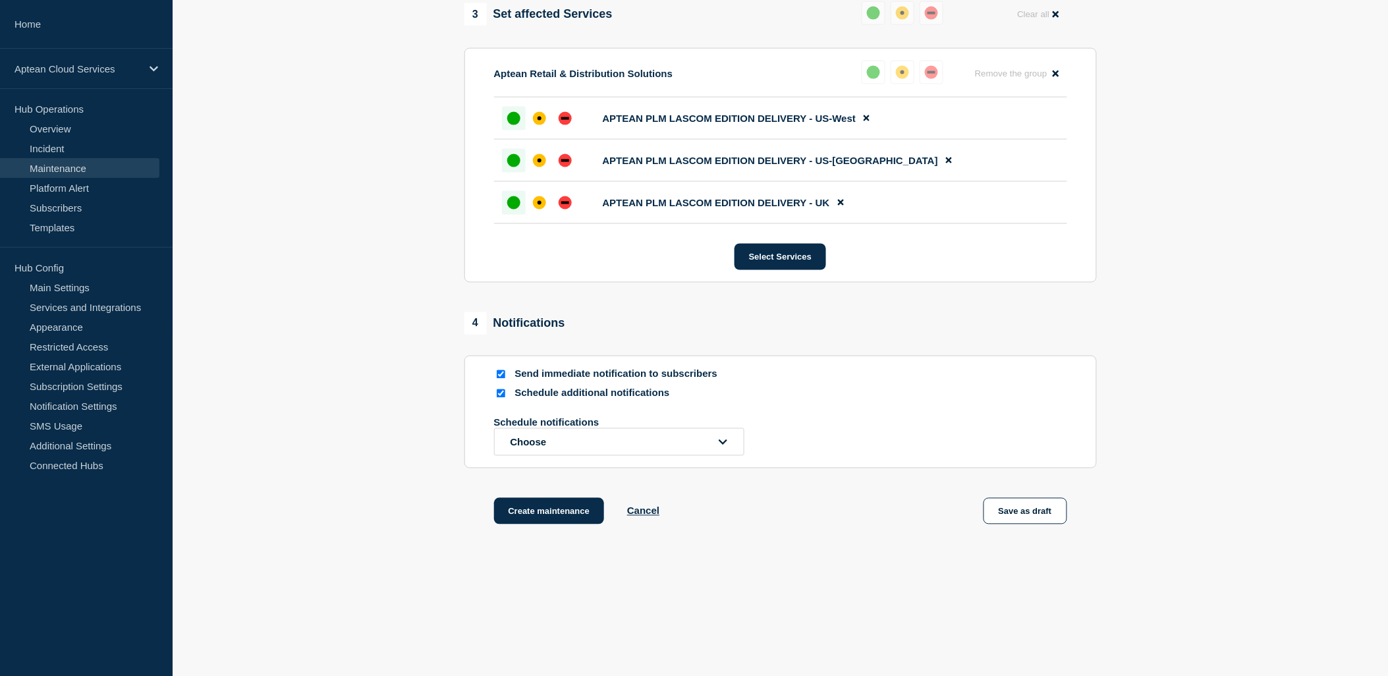
scroll to position [679, 0]
click at [650, 512] on button "Cancel" at bounding box center [643, 510] width 32 height 11
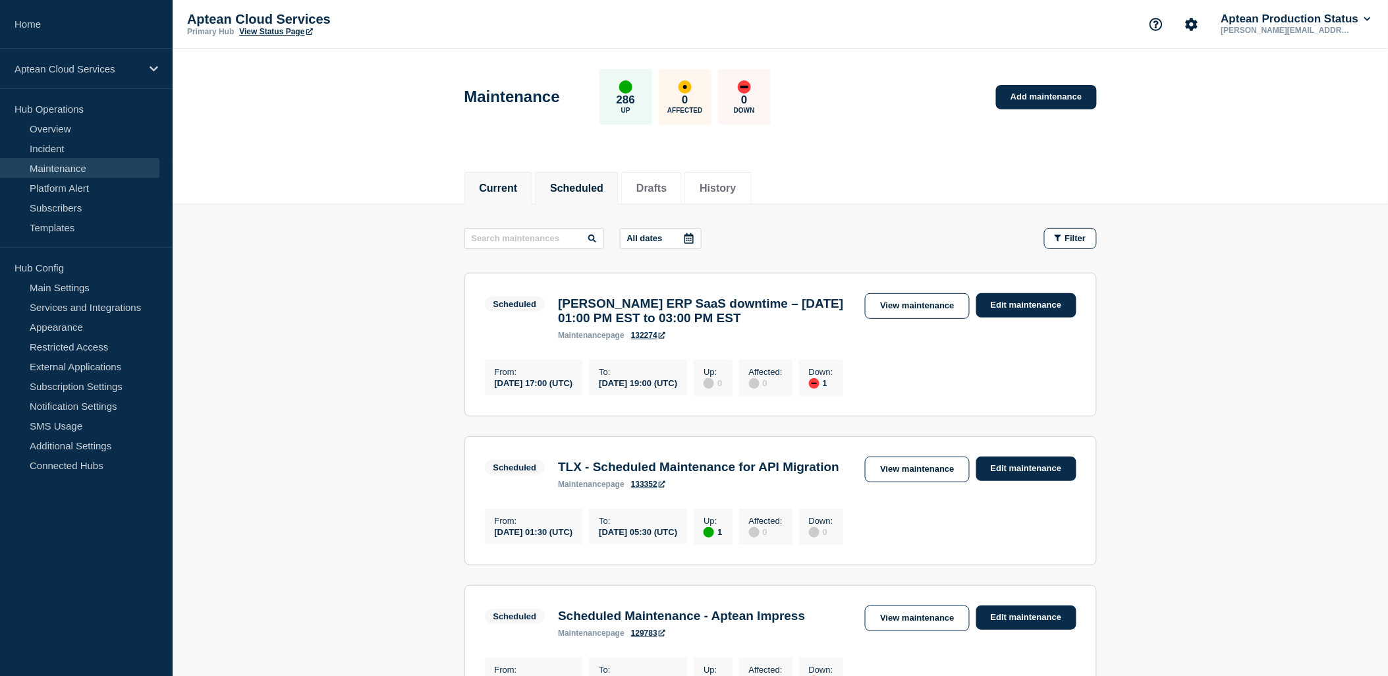
click at [508, 198] on li "Current" at bounding box center [498, 188] width 69 height 32
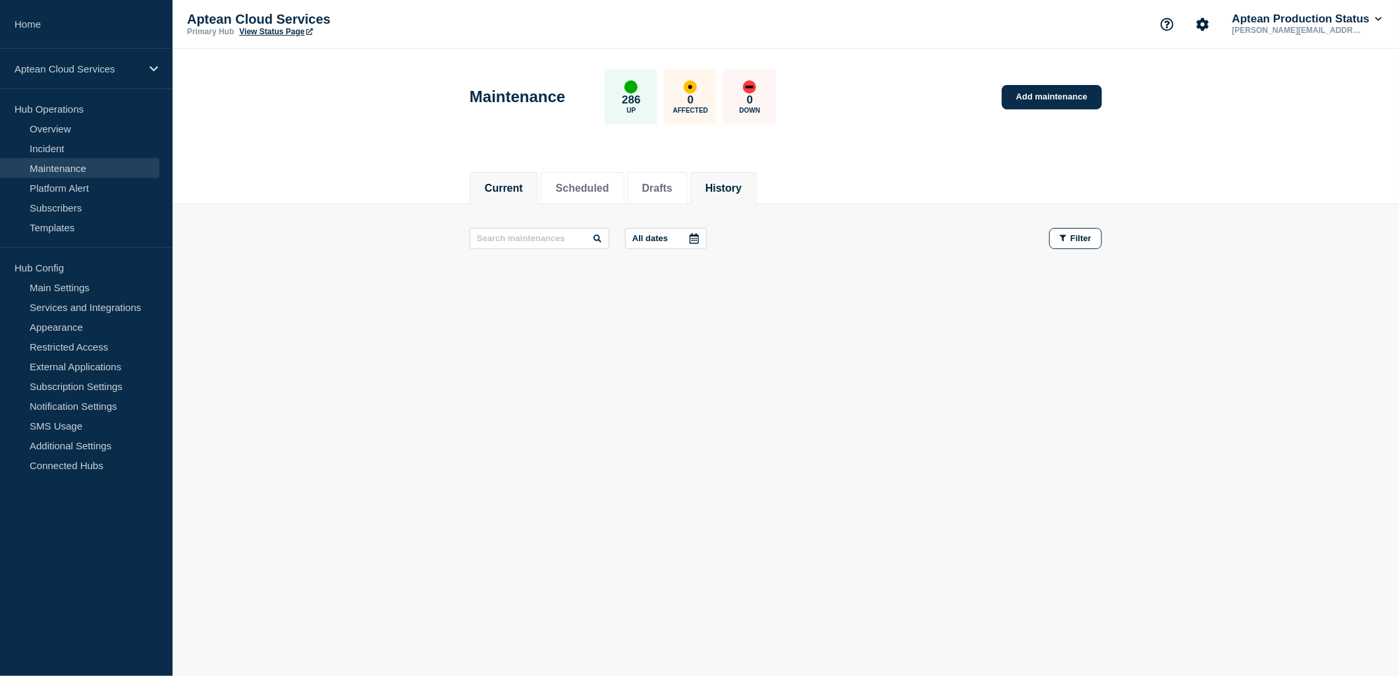
click at [742, 186] on button "History" at bounding box center [724, 188] width 36 height 12
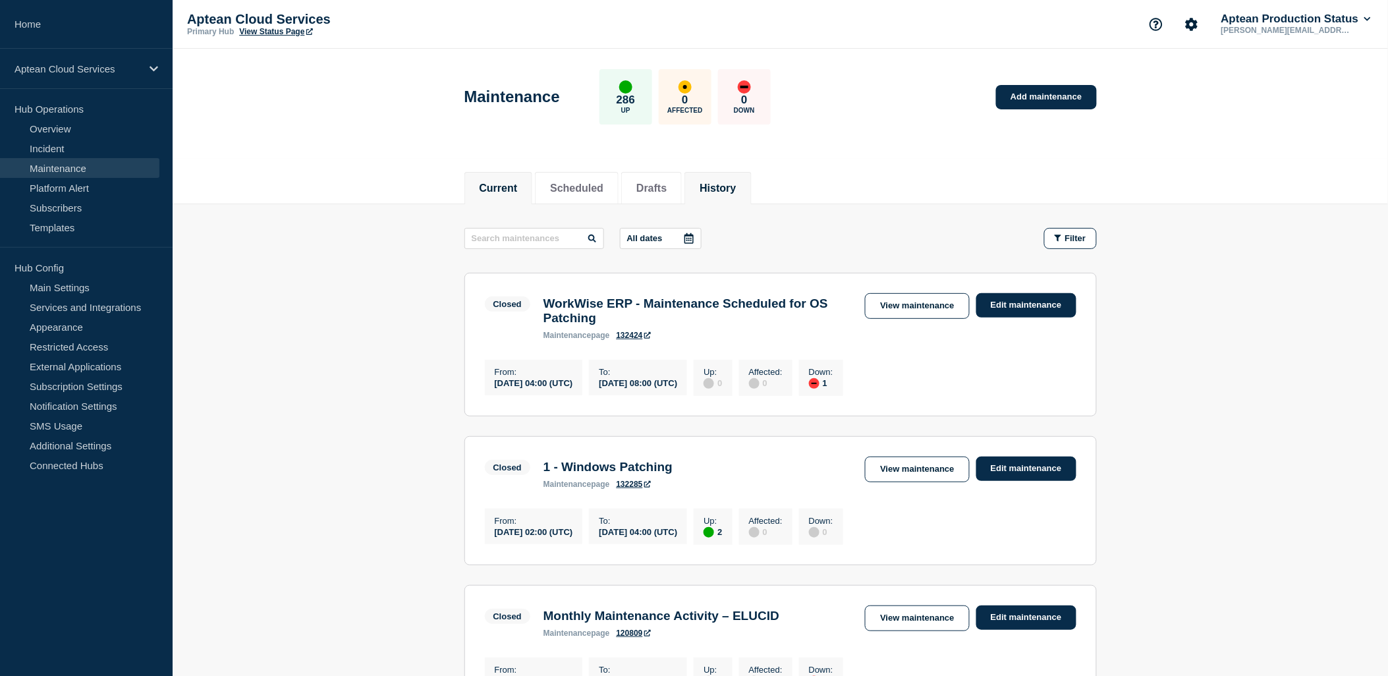
click at [505, 182] on button "Current" at bounding box center [499, 188] width 38 height 12
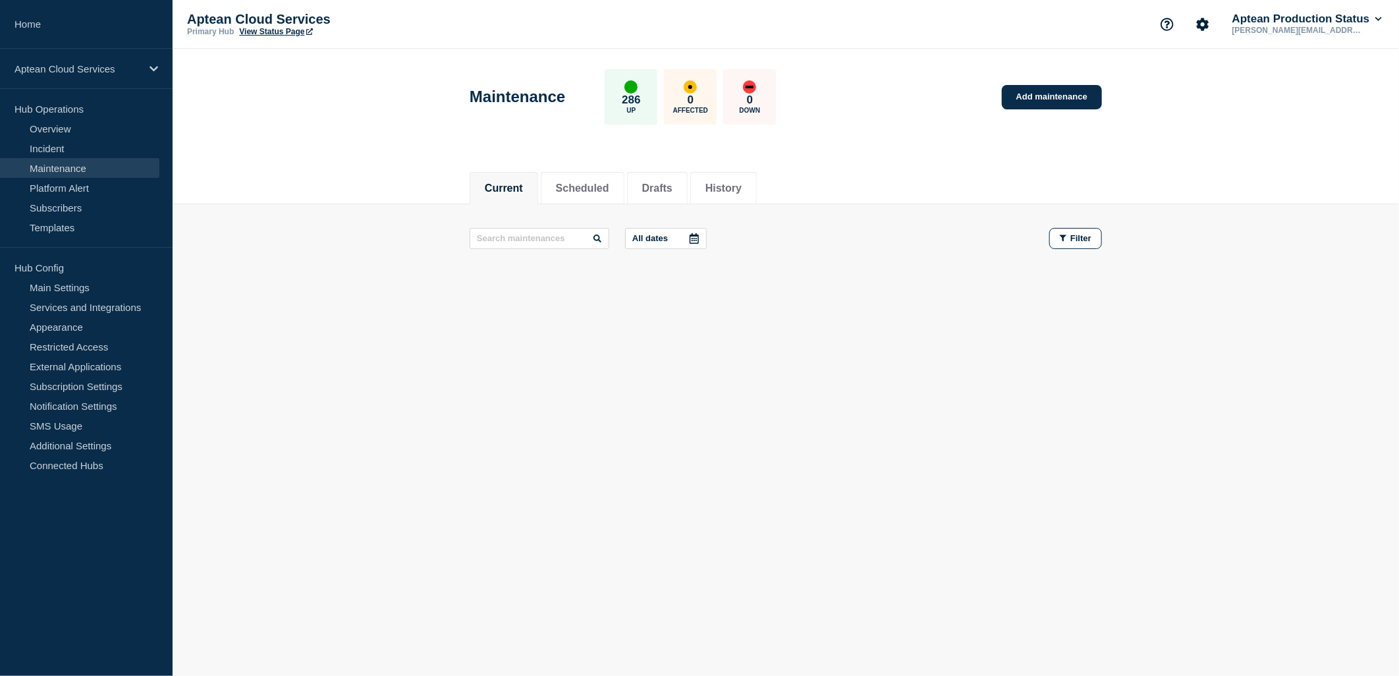
click at [439, 456] on body "Home Aptean Cloud Services Hub Operations Overview Incident Maintenance Platfor…" at bounding box center [699, 338] width 1399 height 676
click at [71, 206] on link "Subscribers" at bounding box center [79, 208] width 159 height 20
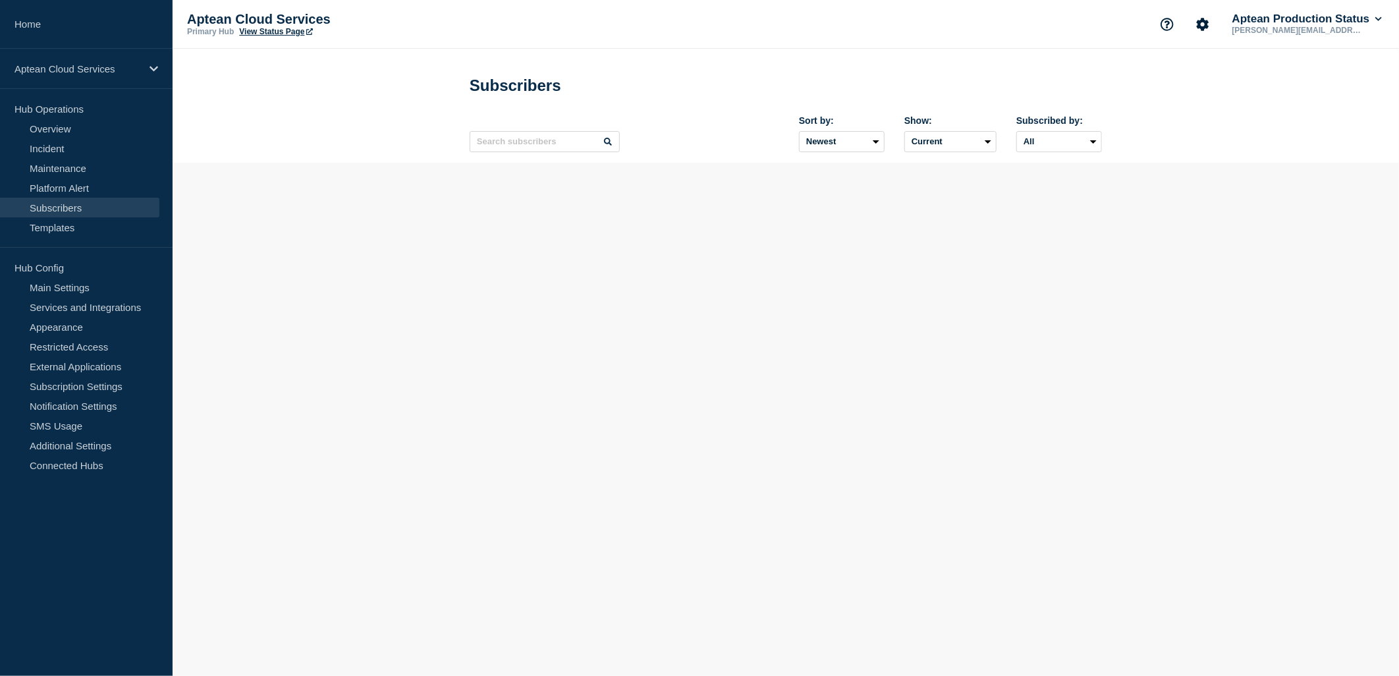
click at [26, 206] on link "Subscribers" at bounding box center [79, 208] width 159 height 20
click at [690, 490] on body "Home Aptean Cloud Services Hub Operations Overview Incident Maintenance Platfor…" at bounding box center [699, 338] width 1399 height 676
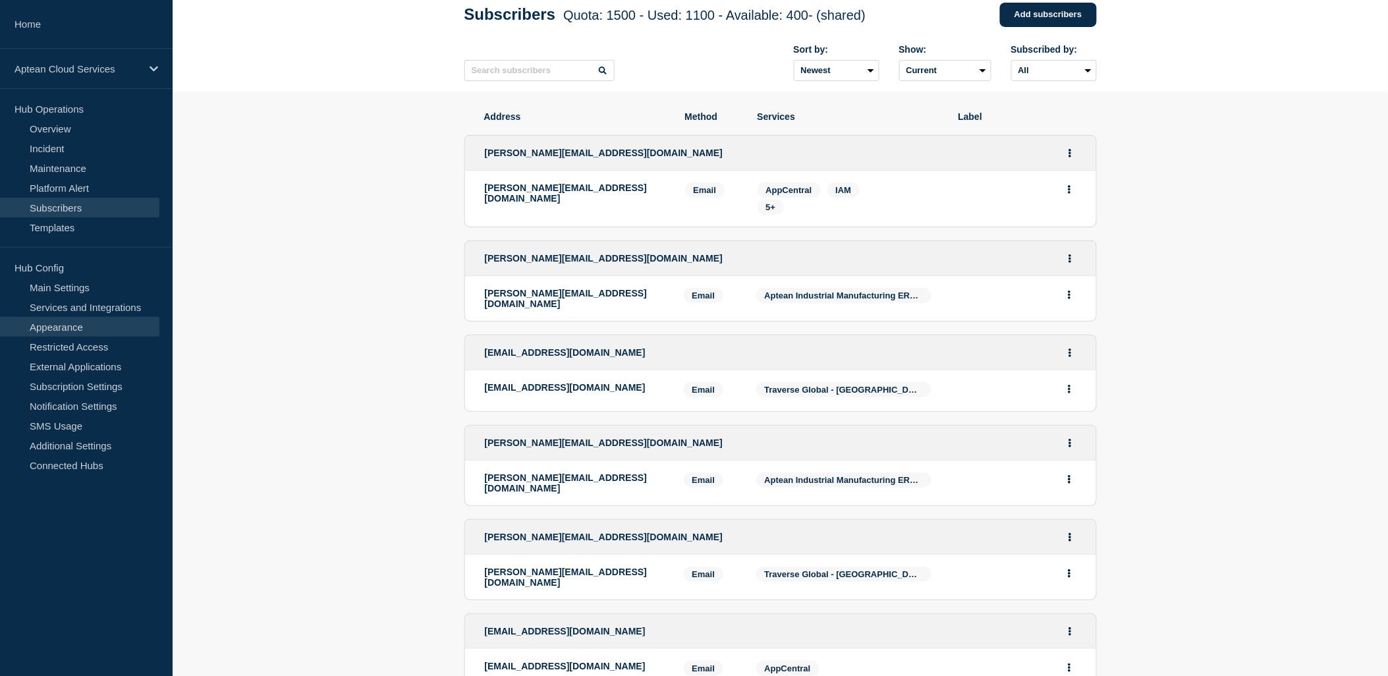
scroll to position [73, 0]
